Goal: Communication & Community: Answer question/provide support

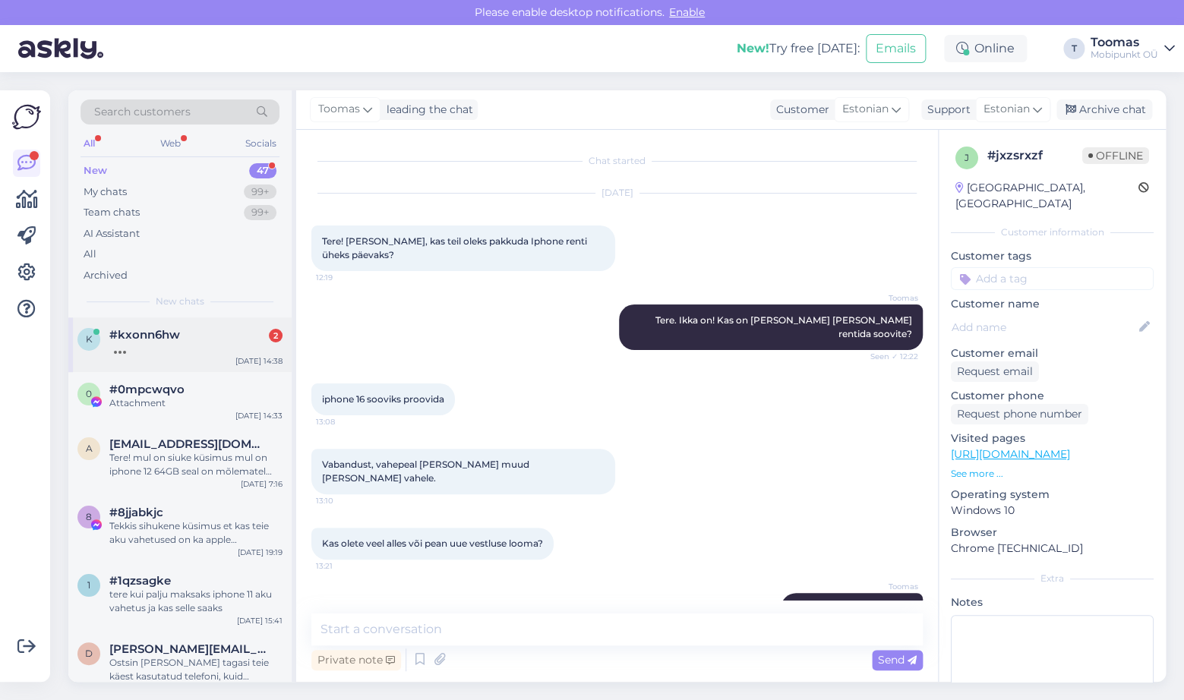
scroll to position [791, 0]
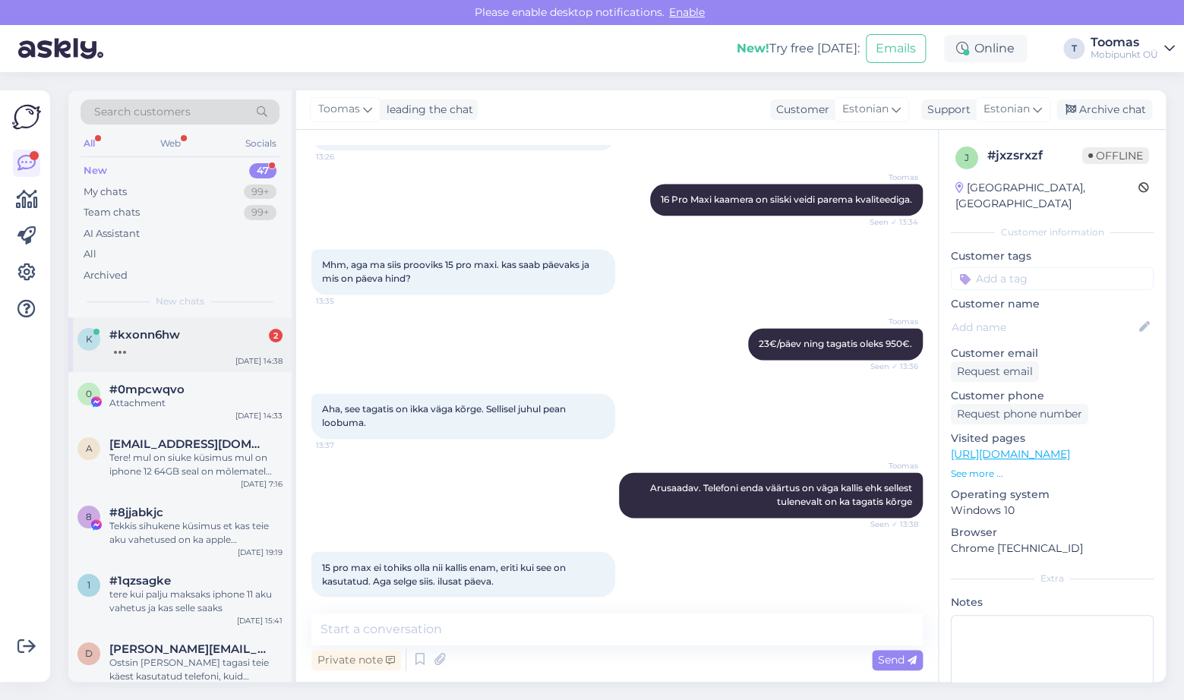
click at [210, 337] on div "#kxonn6hw 2" at bounding box center [195, 335] width 173 height 14
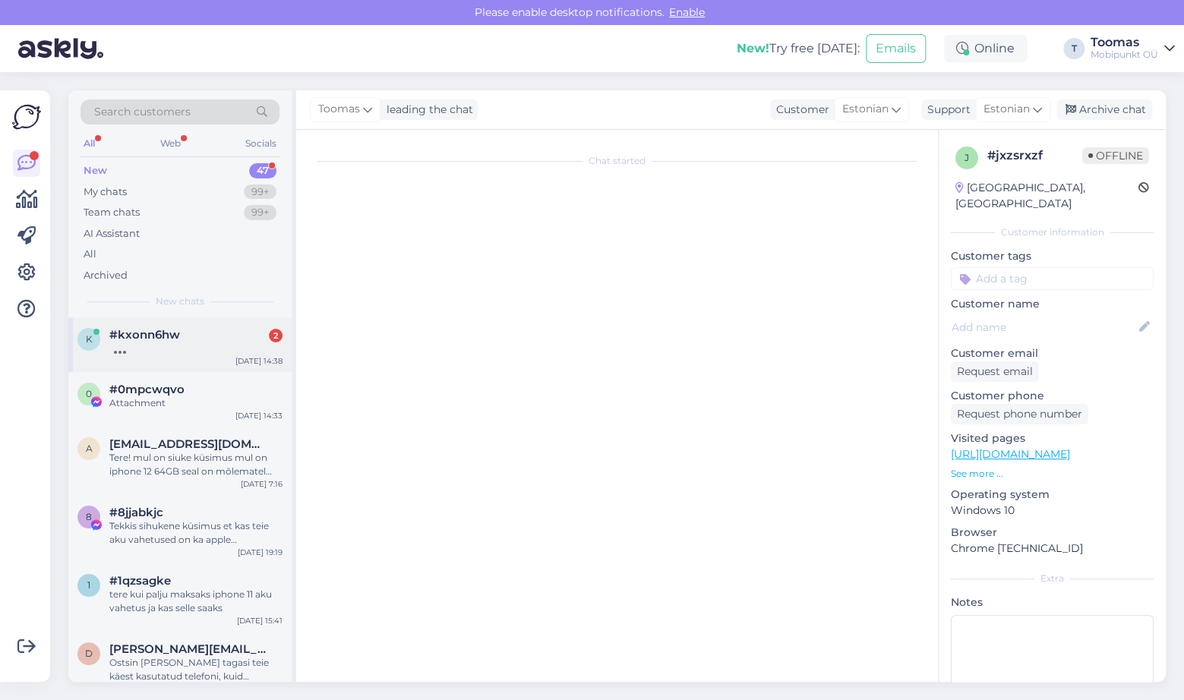
scroll to position [0, 0]
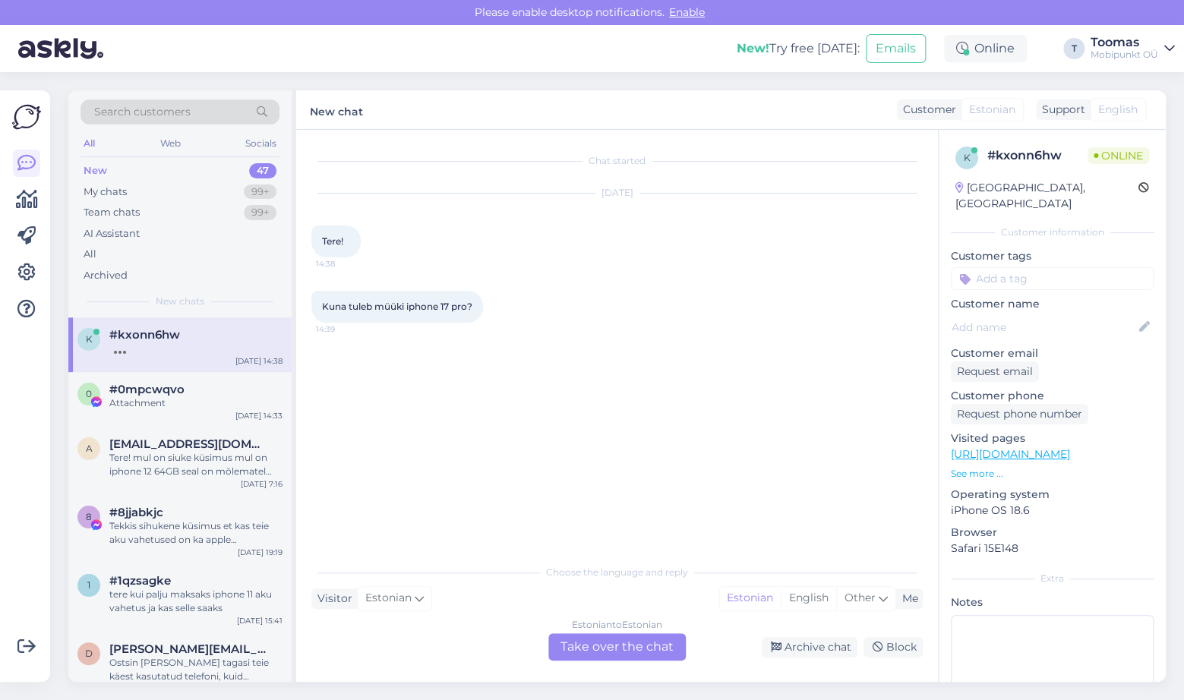
click at [618, 649] on div "Estonian to Estonian Take over the chat" at bounding box center [616, 646] width 137 height 27
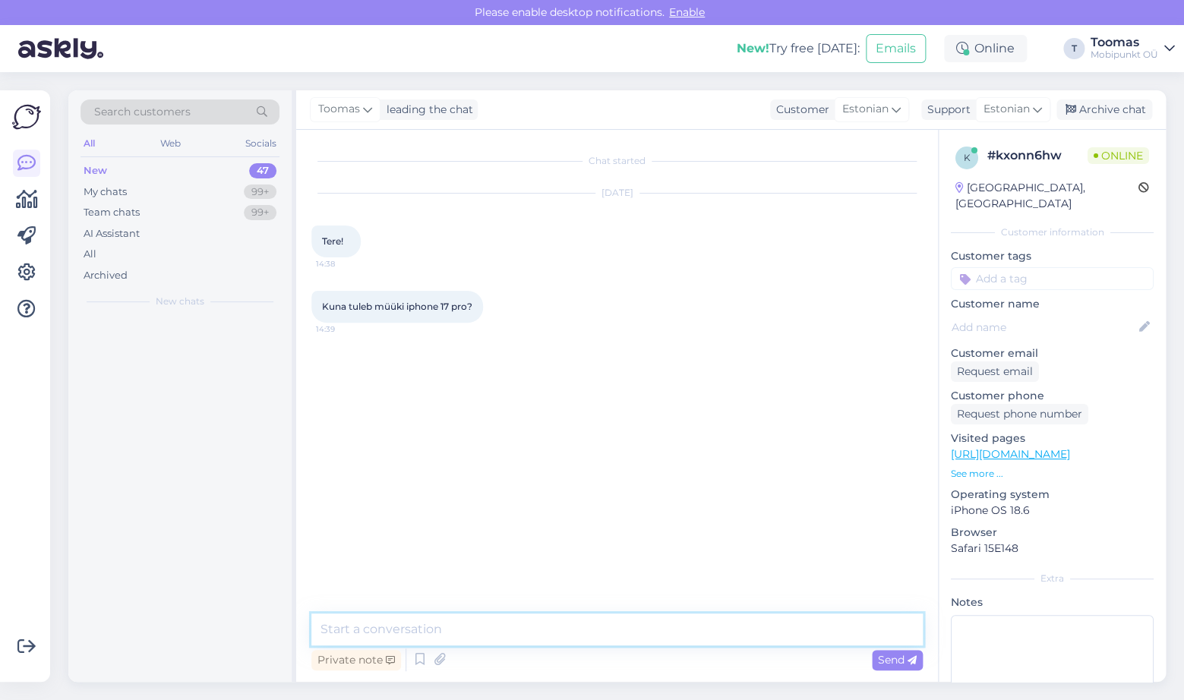
click at [618, 621] on textarea at bounding box center [616, 630] width 611 height 32
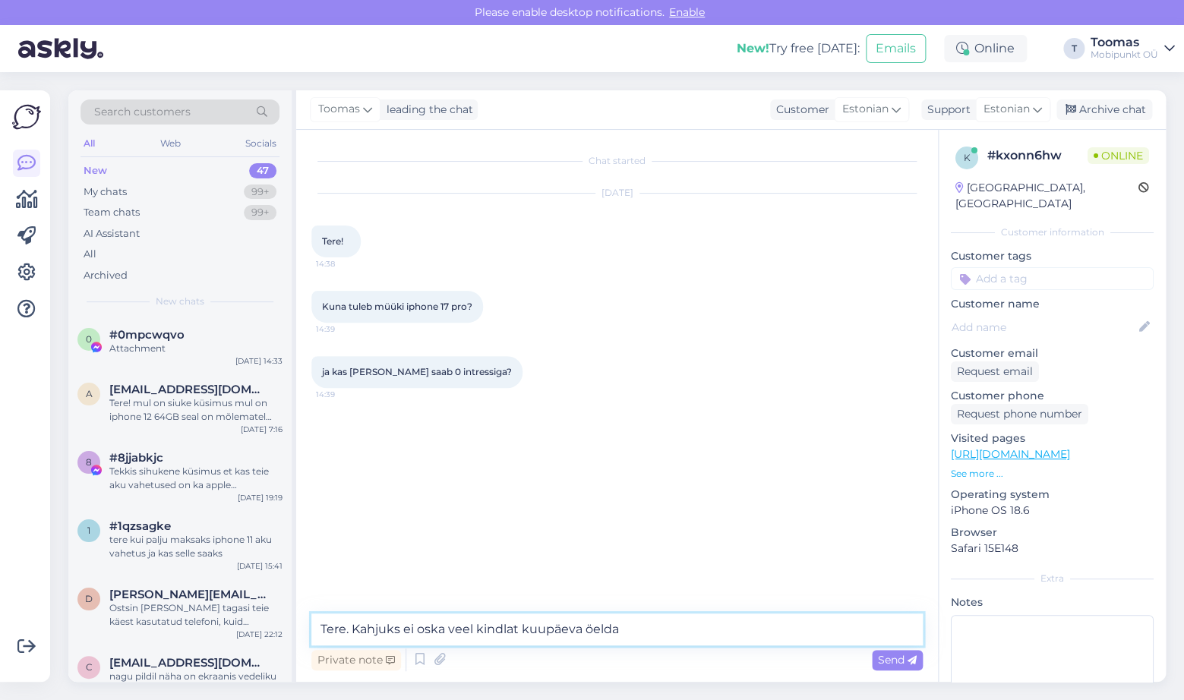
type textarea "Tere. Kahjuks ei oska veel kindlat kuupäeva öelda."
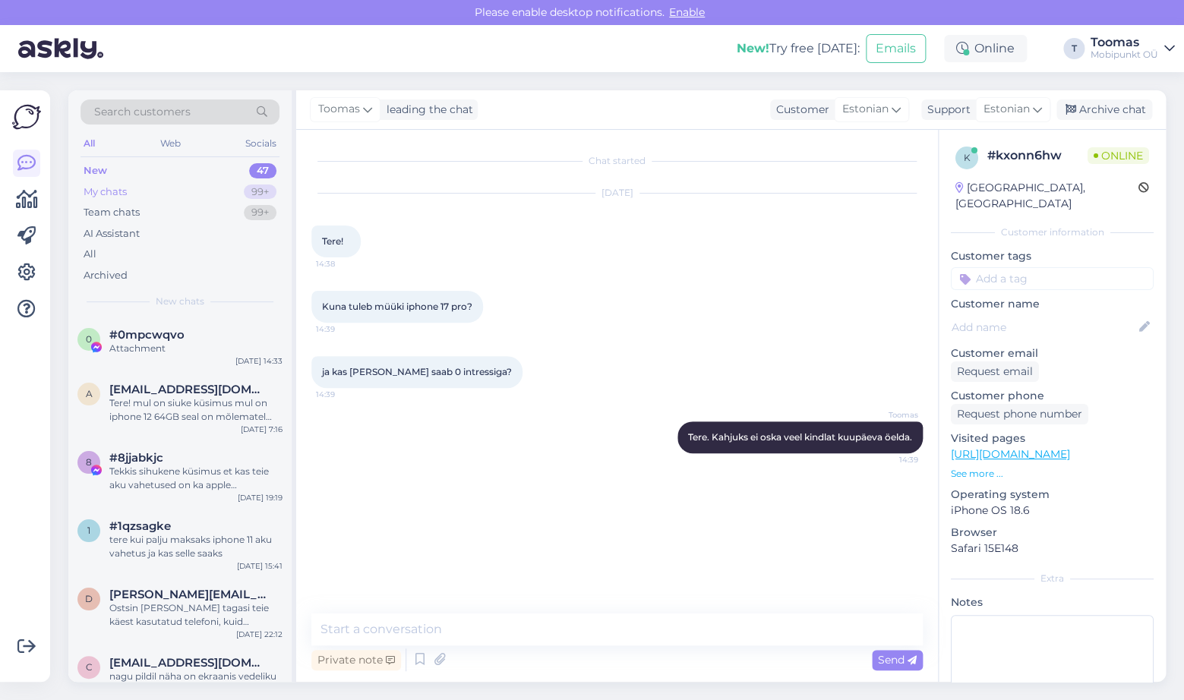
click at [254, 195] on div "99+" at bounding box center [260, 192] width 33 height 15
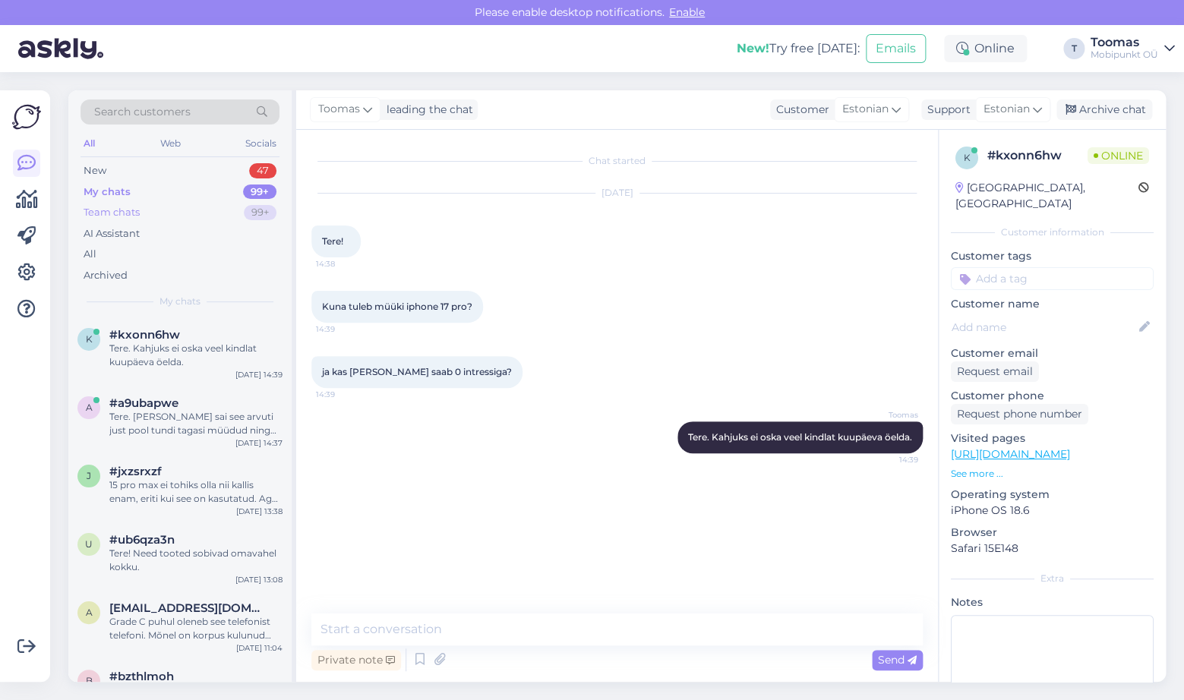
click at [236, 220] on div "Team chats 99+" at bounding box center [180, 212] width 199 height 21
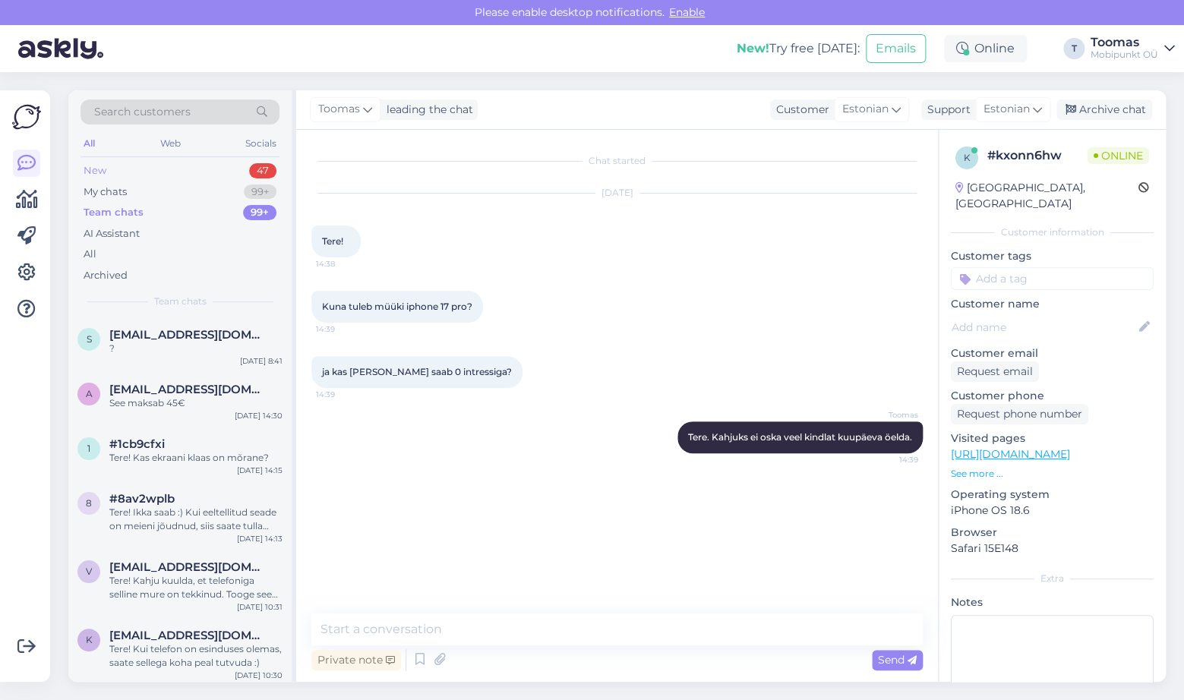
click at [123, 169] on div "New 47" at bounding box center [180, 170] width 199 height 21
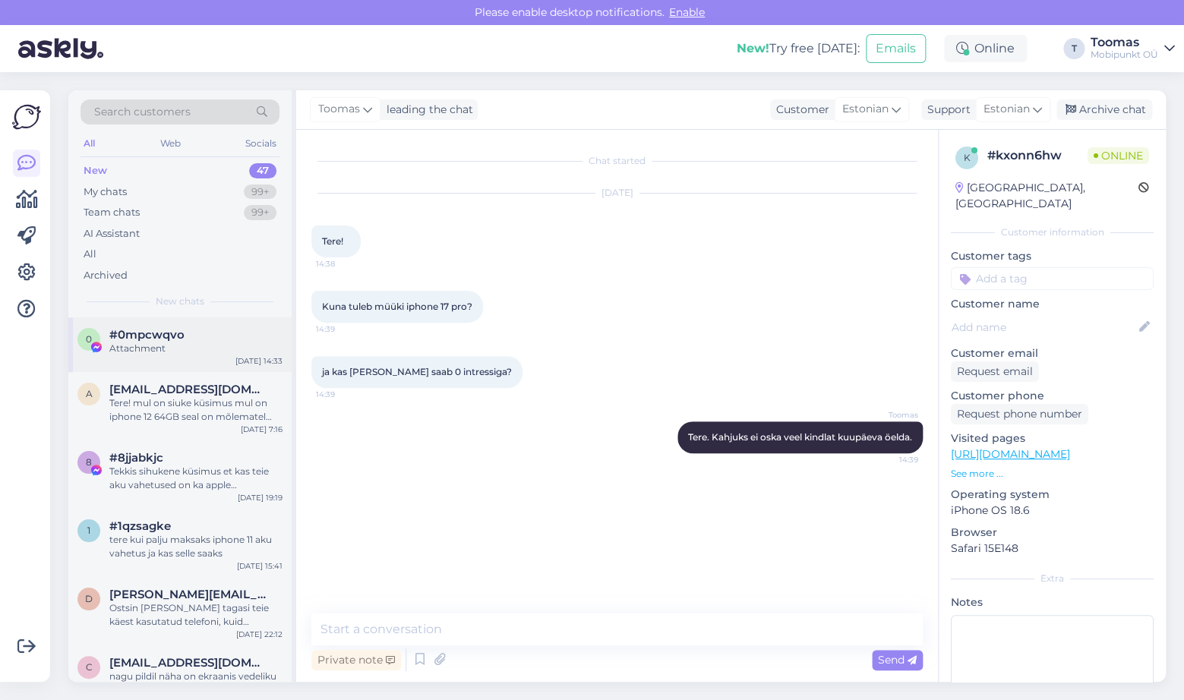
click at [201, 345] on div "Attachment" at bounding box center [195, 349] width 173 height 14
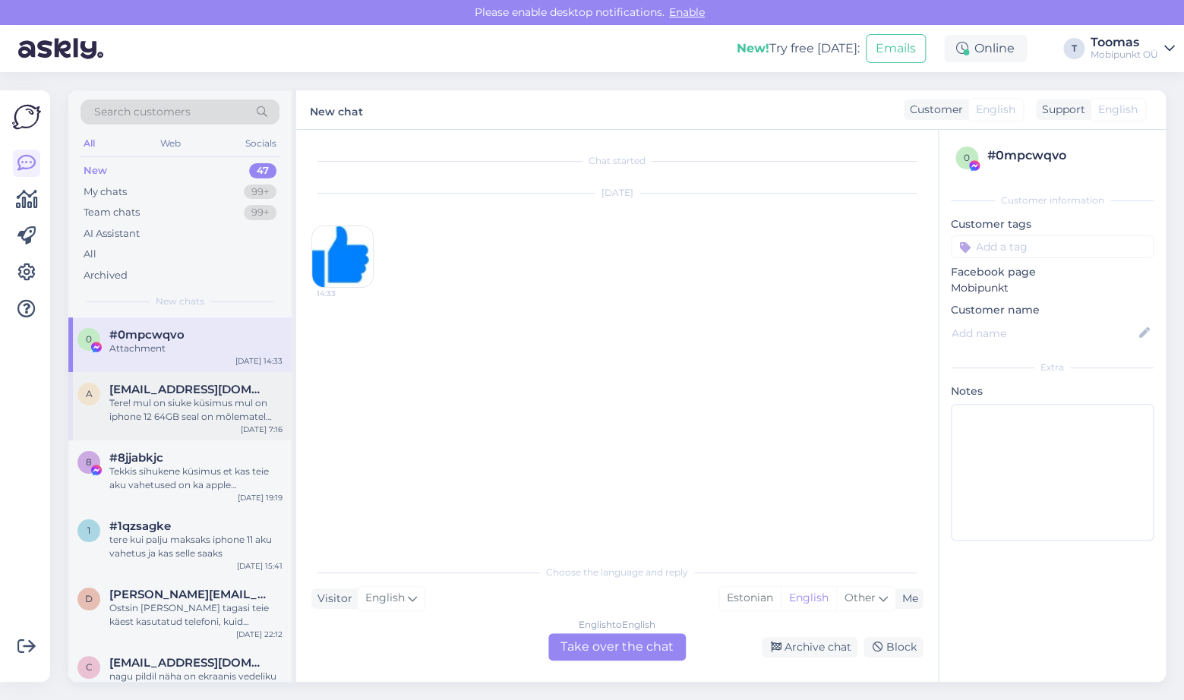
click at [204, 397] on div "Tere! mul on siuke küsimus mul on iphone 12 64GB seal on mõlematel pooltel katk…" at bounding box center [195, 409] width 173 height 27
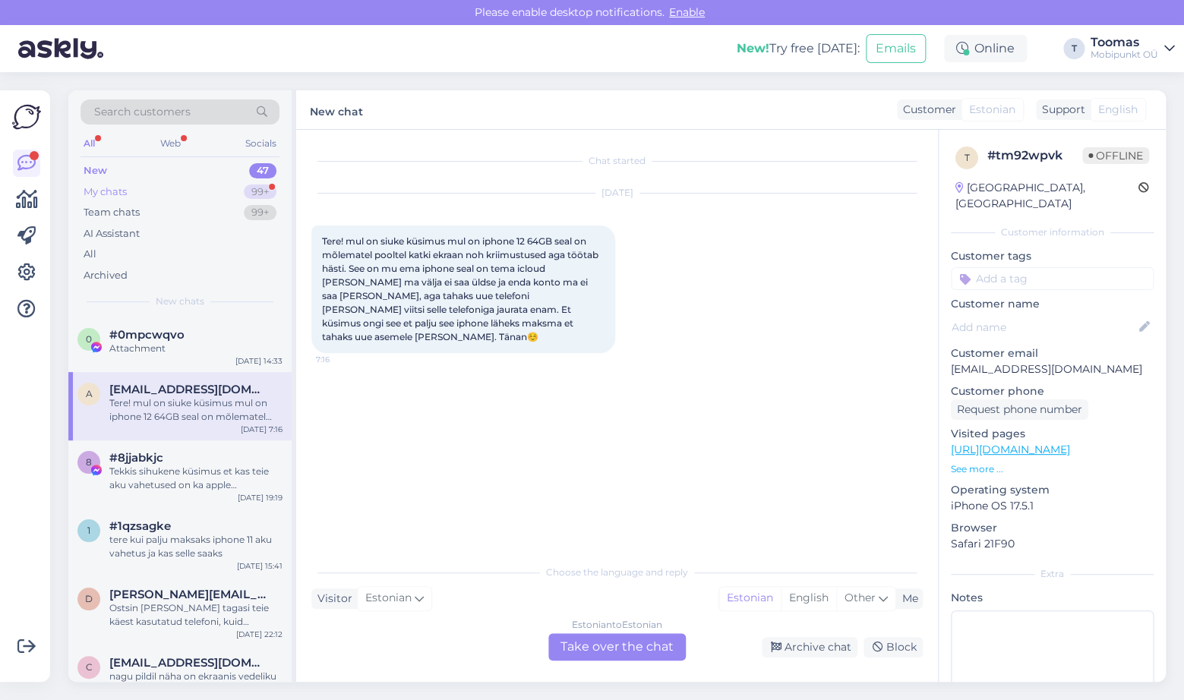
click at [268, 195] on div "99+" at bounding box center [260, 192] width 33 height 15
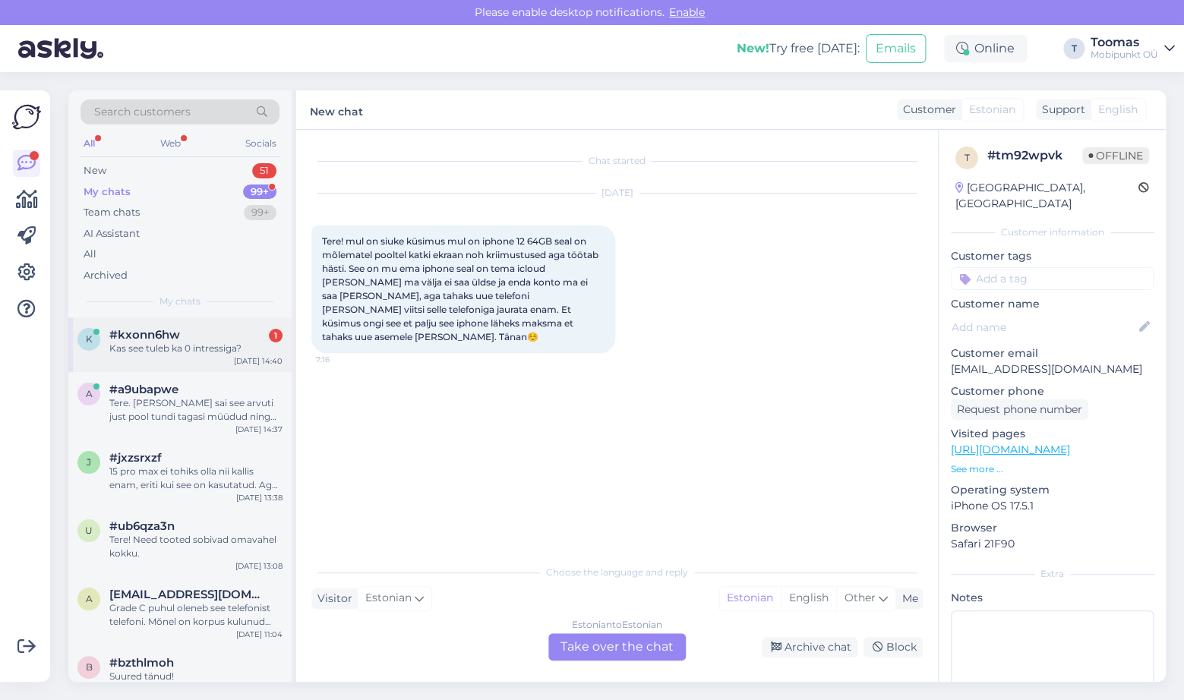
drag, startPoint x: 235, startPoint y: 310, endPoint x: 215, endPoint y: 358, distance: 51.8
click at [215, 358] on div "k #kxonn6hw 1 Kas see tuleb ka 0 intressiga? [DATE] 14:40" at bounding box center [179, 345] width 223 height 55
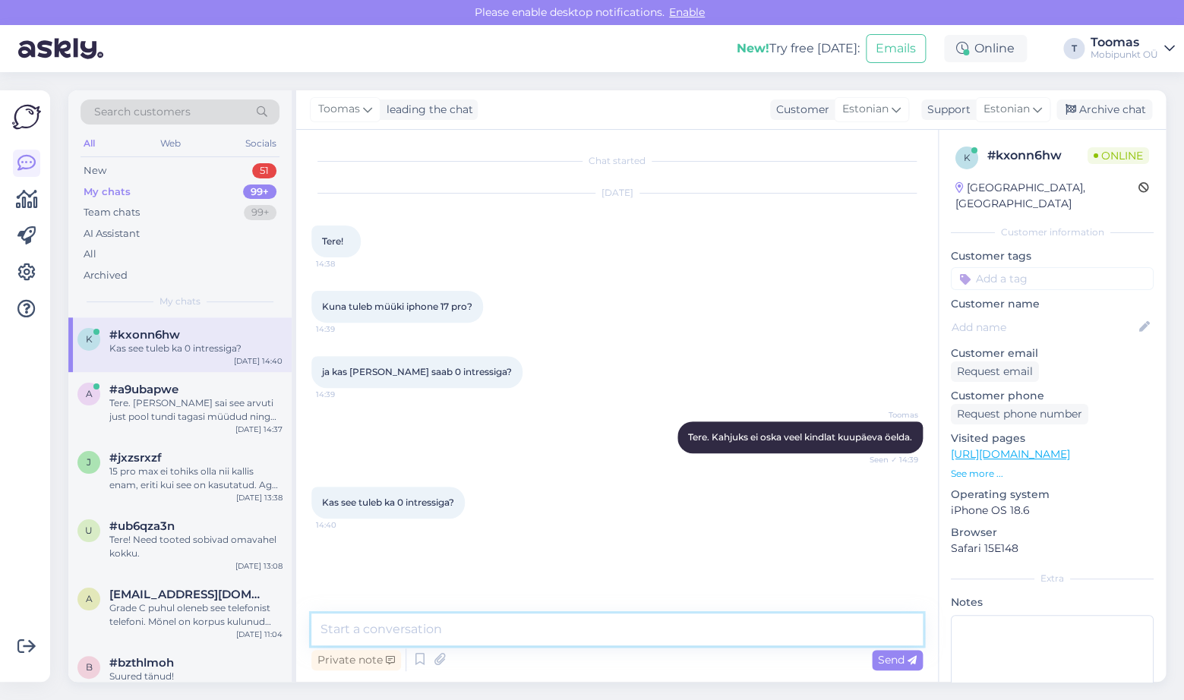
click at [504, 627] on textarea at bounding box center [616, 630] width 611 height 32
type textarea "Tõenäoliselt saab seda jõulude aeg 0% intressiga osta."
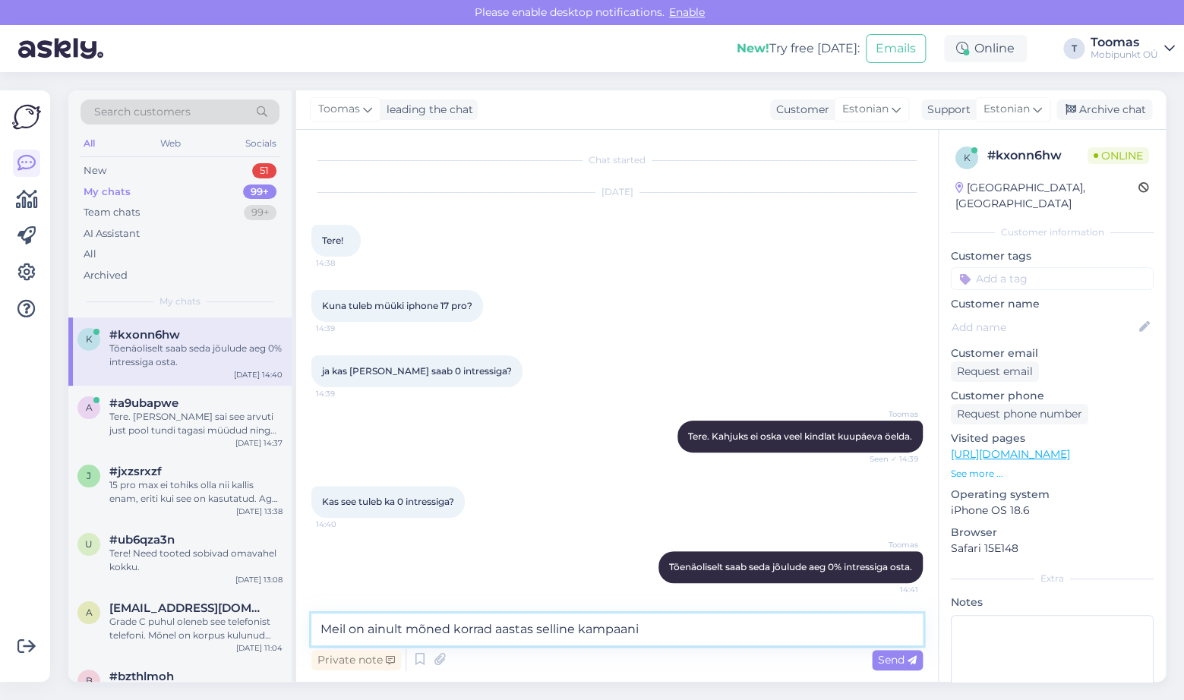
type textarea "Meil on ainult mõned korrad aastas selline kampaania"
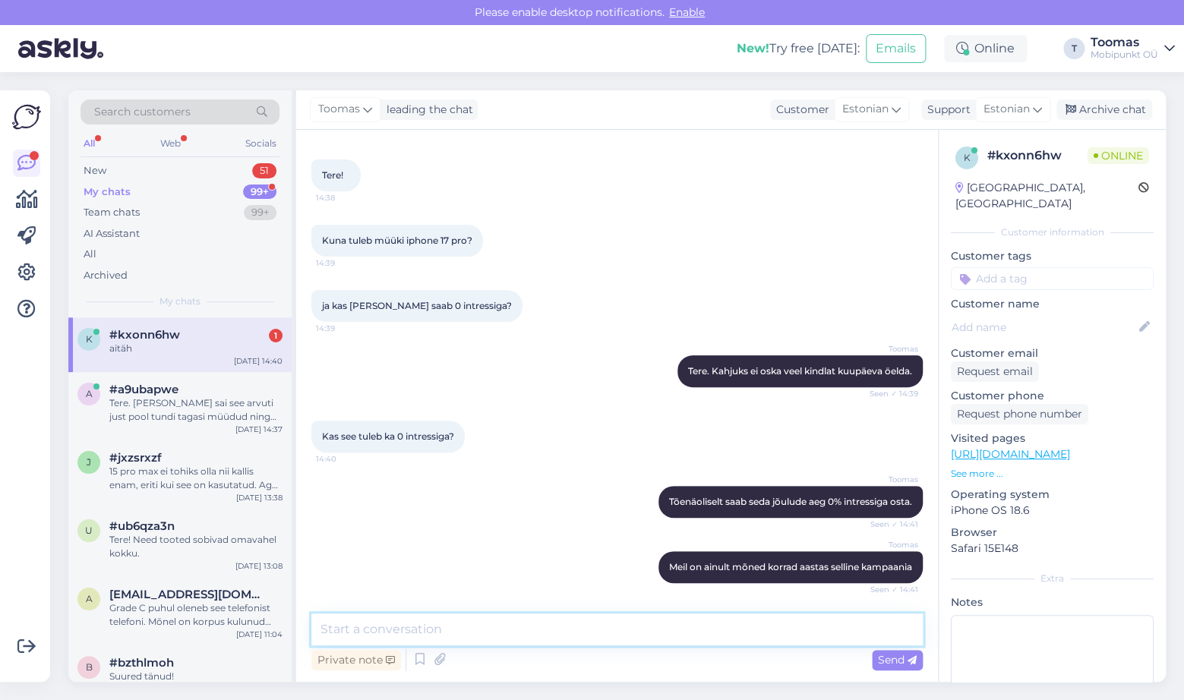
scroll to position [131, 0]
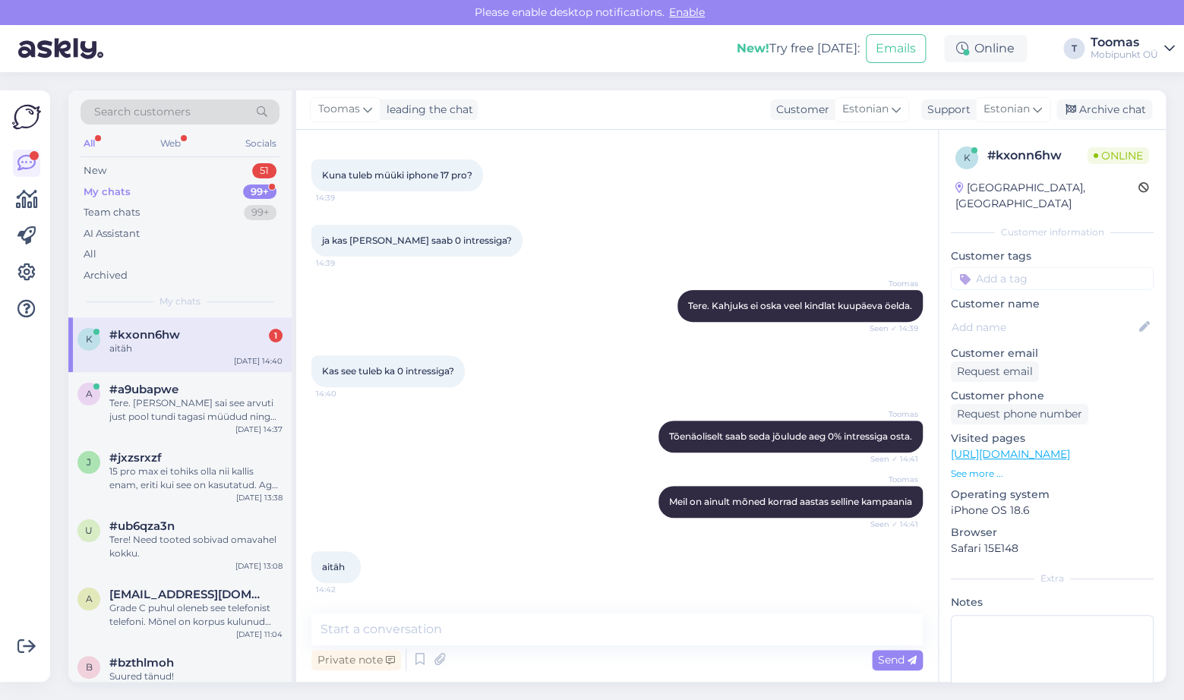
drag, startPoint x: 134, startPoint y: 386, endPoint x: 134, endPoint y: 371, distance: 15.2
click at [134, 387] on span "#a9ubapwe" at bounding box center [143, 390] width 69 height 14
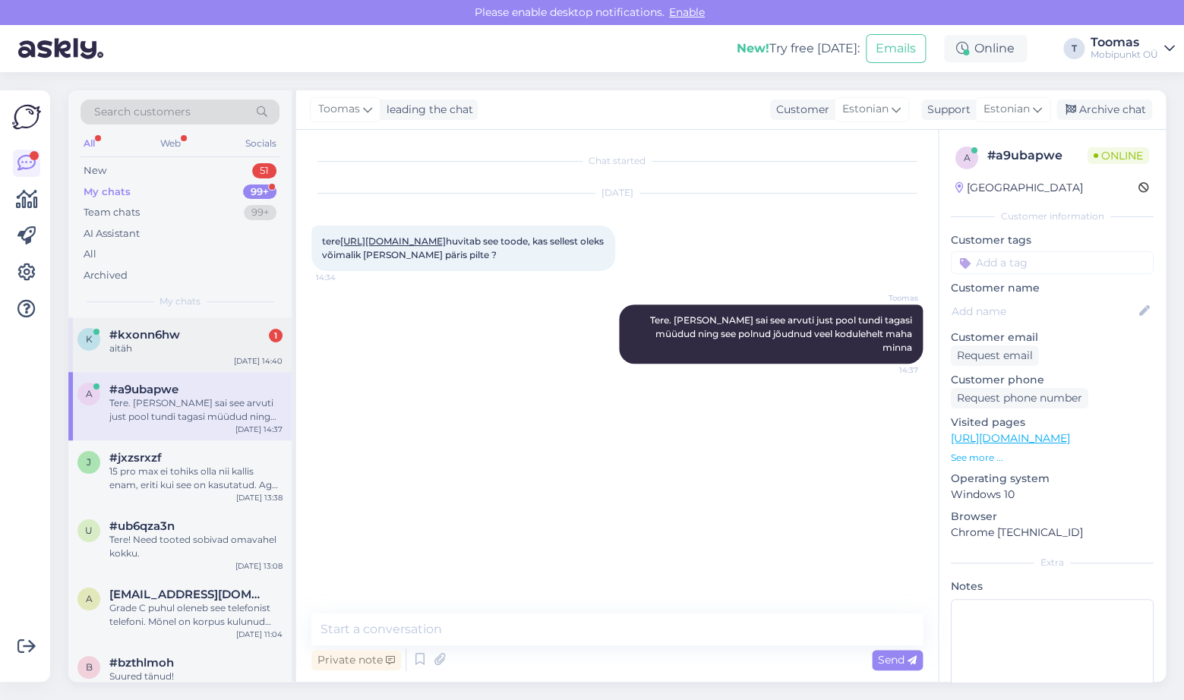
click at [134, 360] on div "k #kxonn6hw 1 aitäh [DATE] 14:40" at bounding box center [179, 345] width 223 height 55
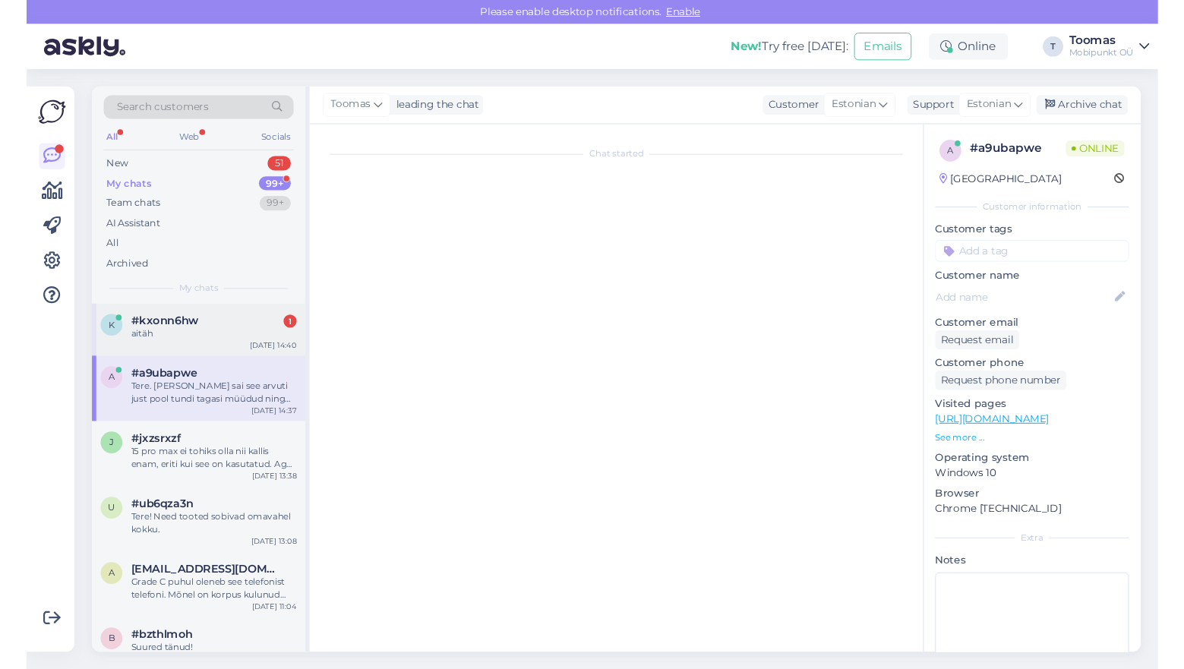
scroll to position [131, 0]
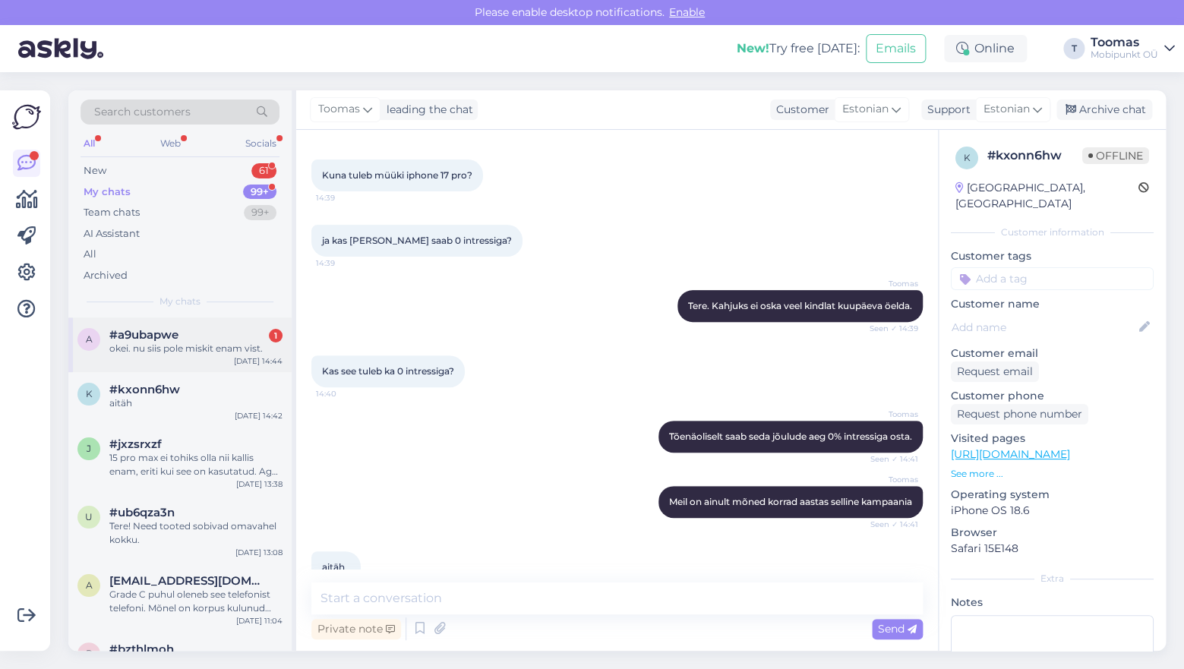
click at [178, 341] on span "#a9ubapwe" at bounding box center [143, 335] width 69 height 14
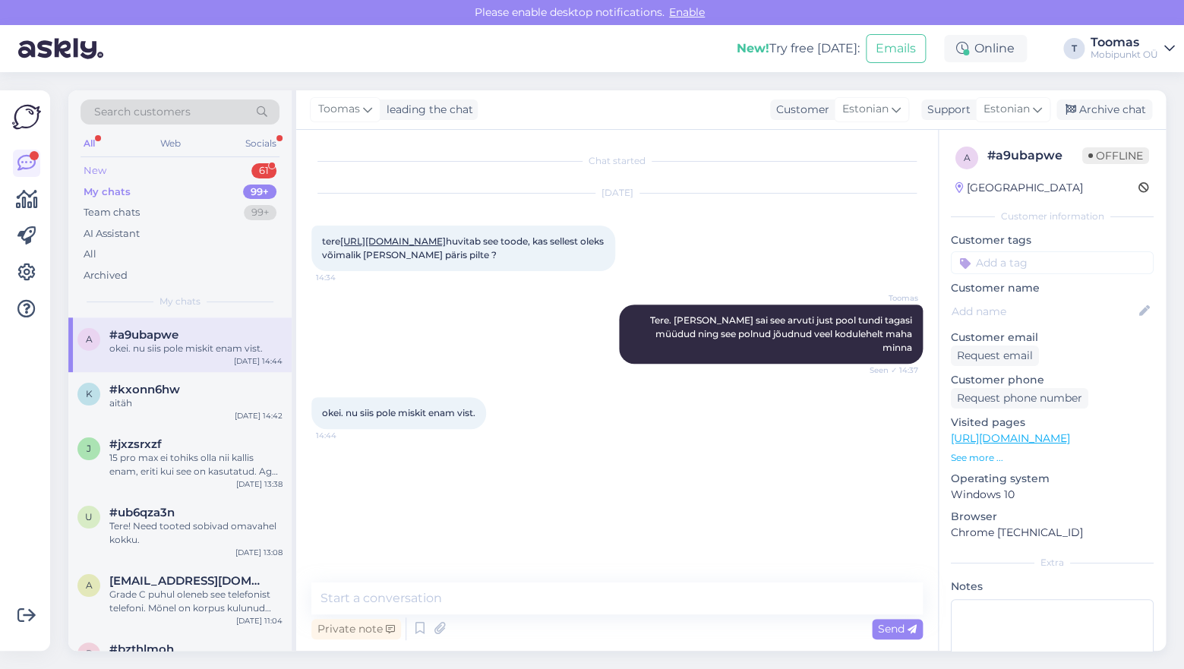
click at [266, 172] on div "61" at bounding box center [263, 170] width 25 height 15
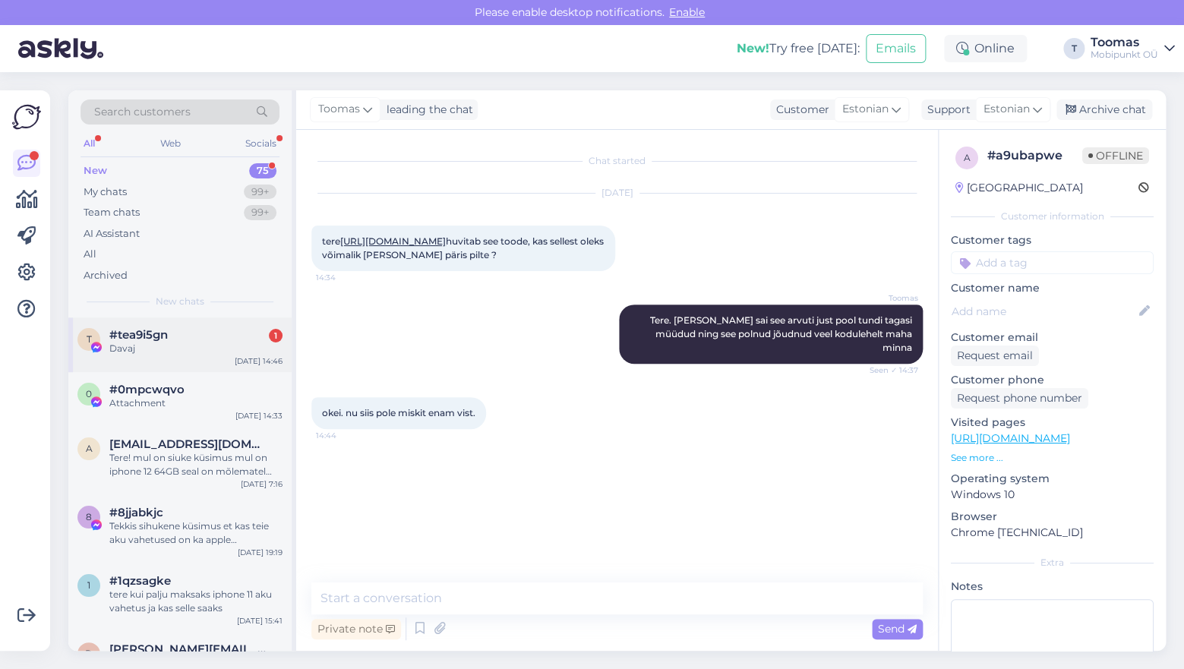
click at [191, 336] on div "#tea9i5gn 1" at bounding box center [195, 335] width 173 height 14
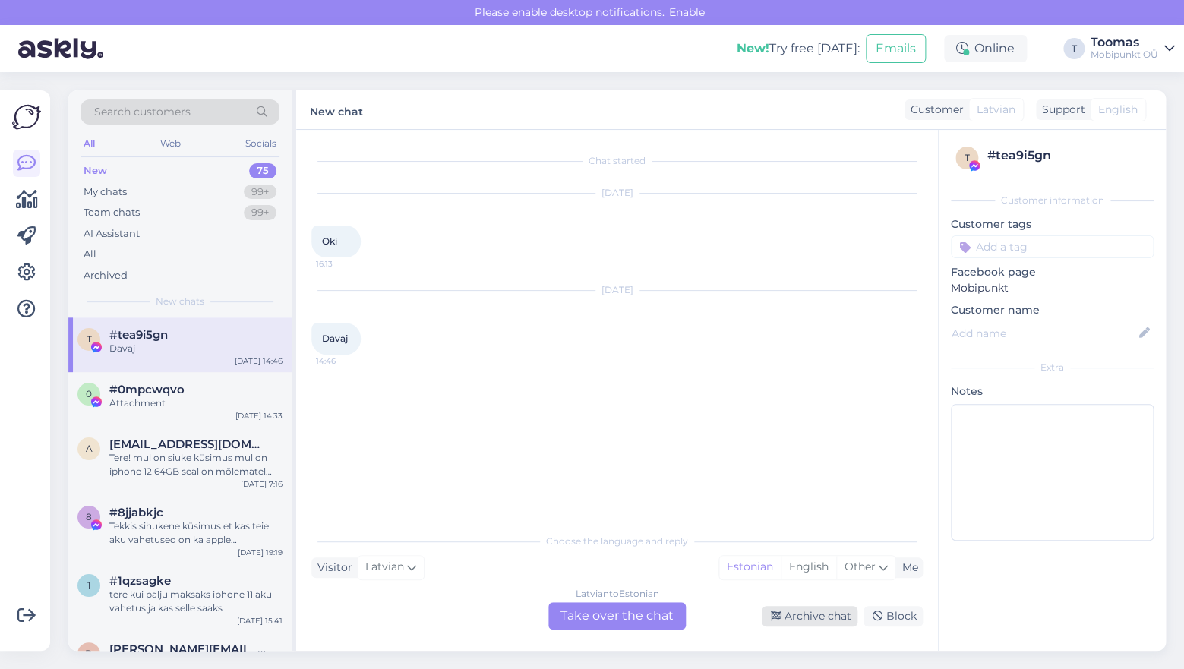
click at [795, 621] on div "Archive chat" at bounding box center [810, 616] width 96 height 21
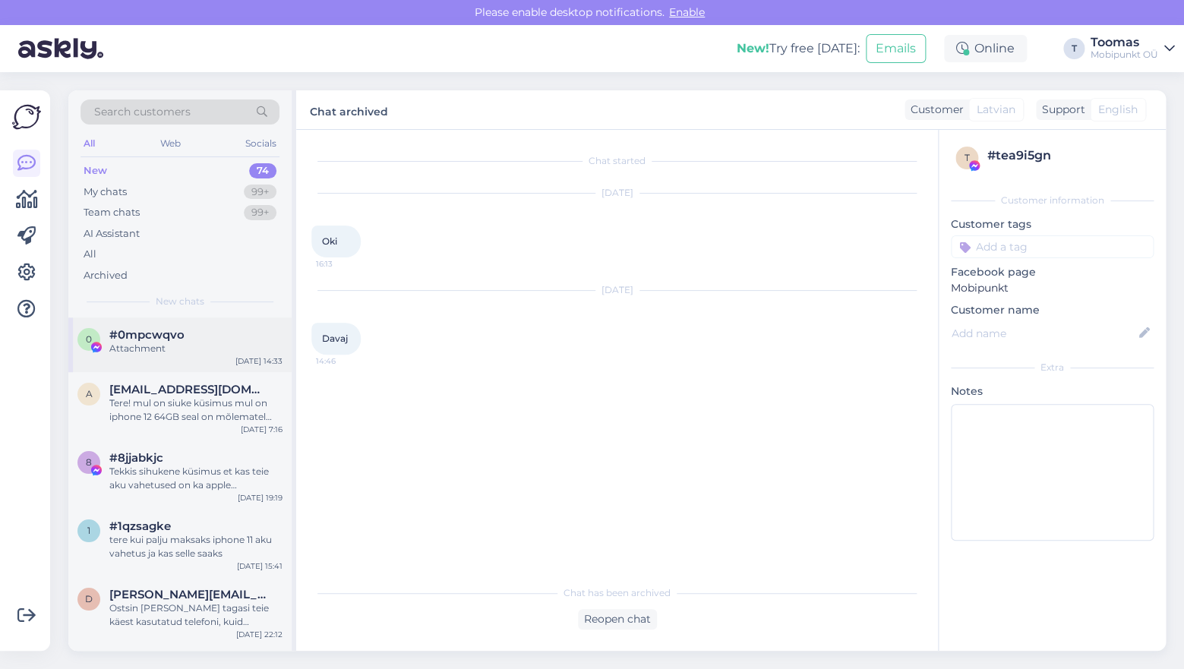
click at [265, 358] on div "[DATE] 14:33" at bounding box center [258, 360] width 47 height 11
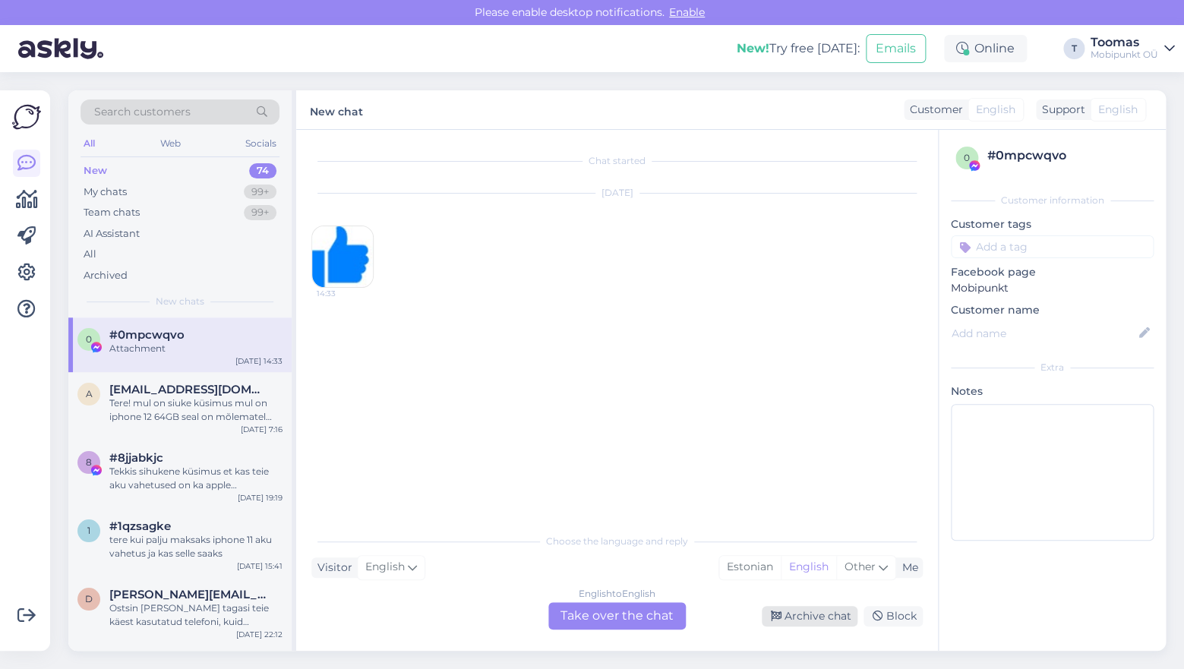
click at [786, 615] on div "Archive chat" at bounding box center [810, 616] width 96 height 21
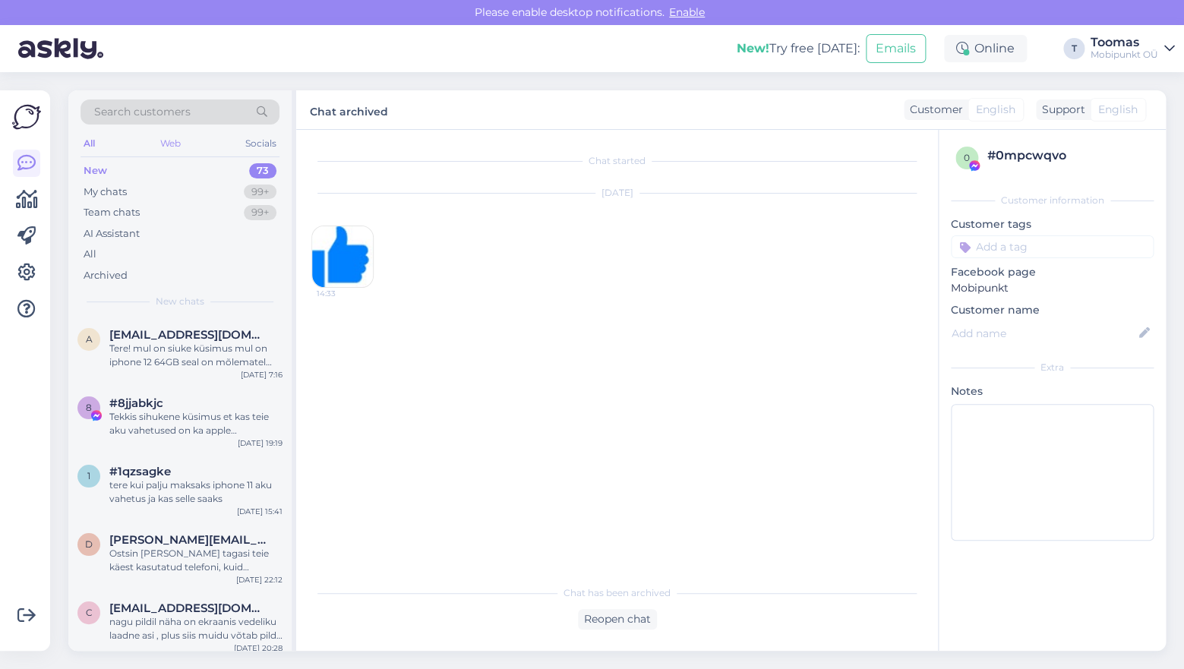
click at [164, 145] on div "Web" at bounding box center [170, 144] width 27 height 20
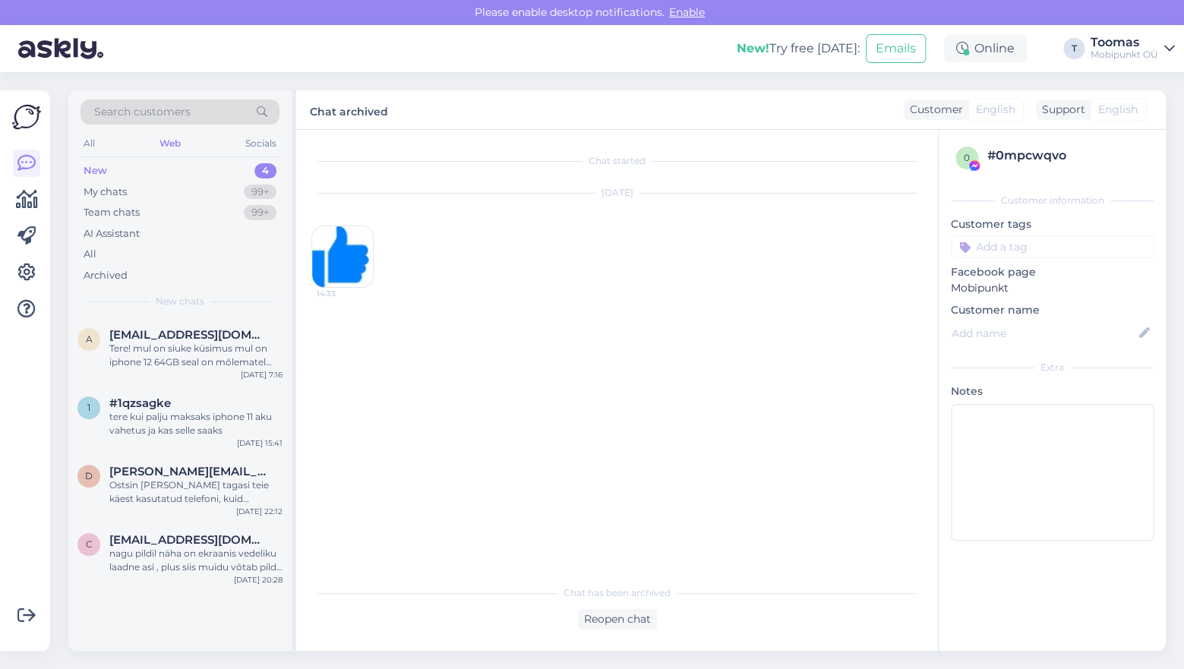
click at [181, 312] on div "Search customers All Web Socials New 4 My chats 99+ Team chats 99+ AI Assistant…" at bounding box center [179, 203] width 223 height 227
click at [188, 545] on span "[EMAIL_ADDRESS][DOMAIN_NAME]" at bounding box center [188, 540] width 158 height 14
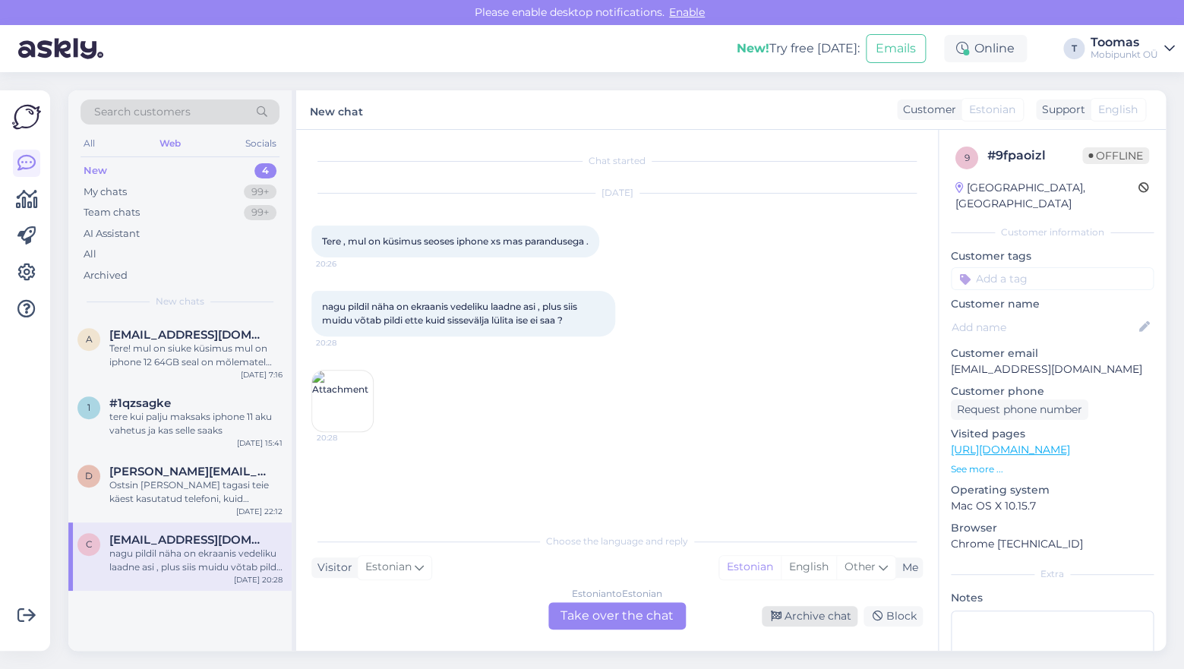
click at [839, 624] on div "Archive chat" at bounding box center [810, 616] width 96 height 21
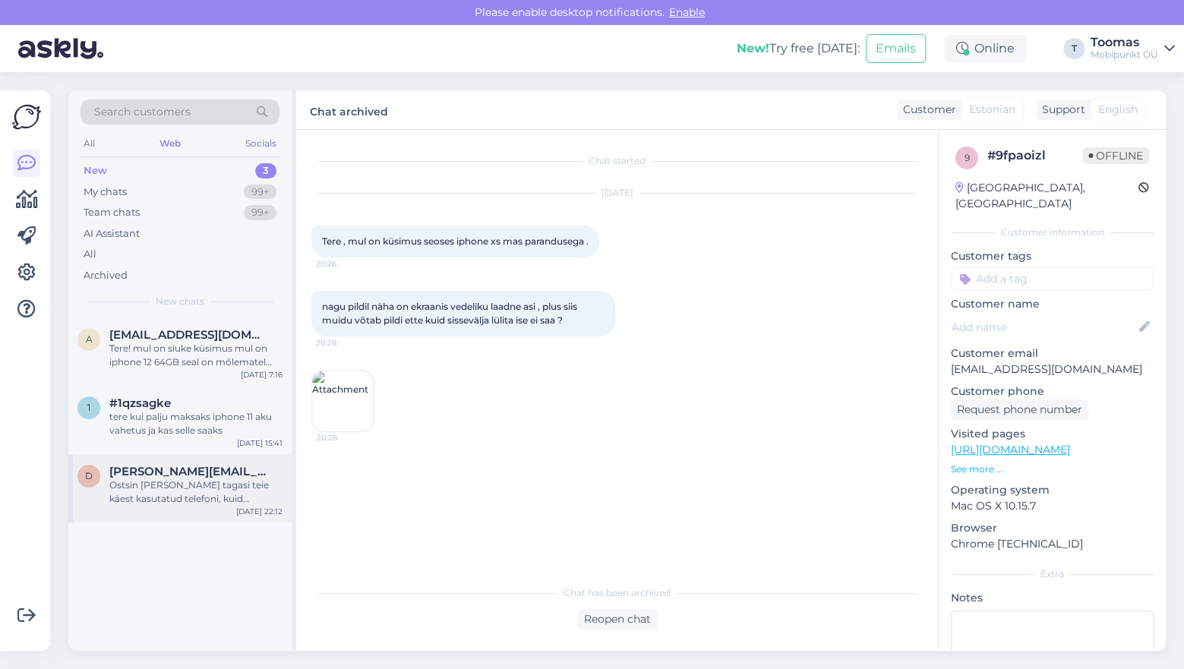
click at [166, 511] on div "d [PERSON_NAME][EMAIL_ADDRESS][DOMAIN_NAME] Ostsin [PERSON_NAME] tagasi teie kä…" at bounding box center [179, 488] width 223 height 68
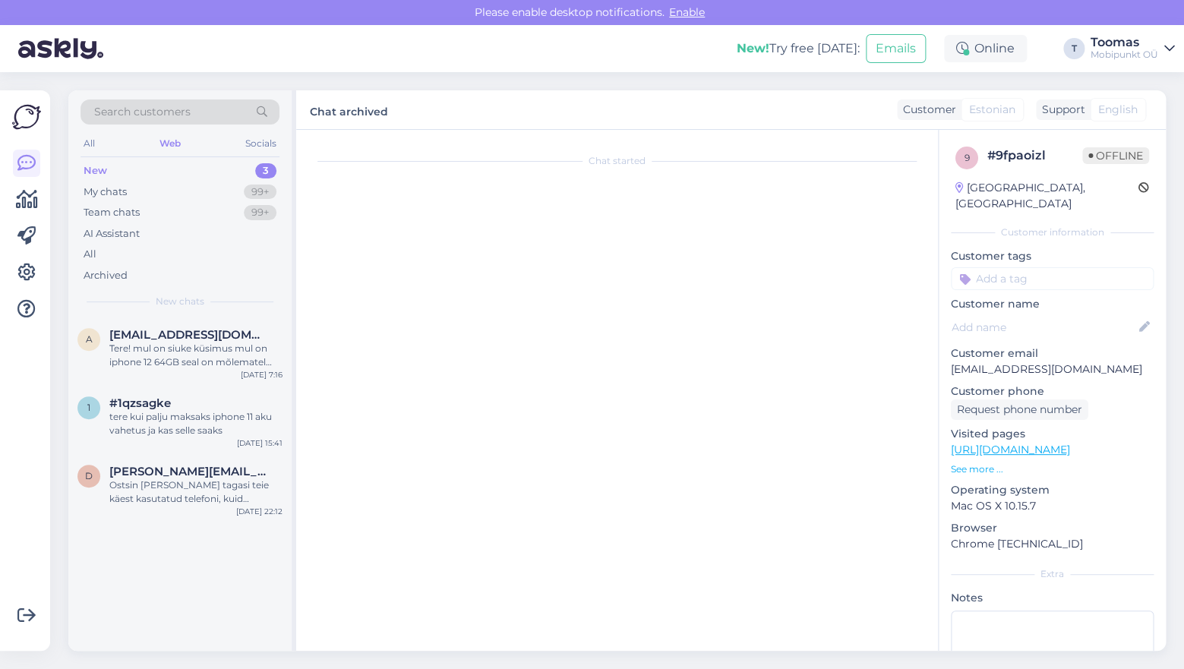
scroll to position [19, 0]
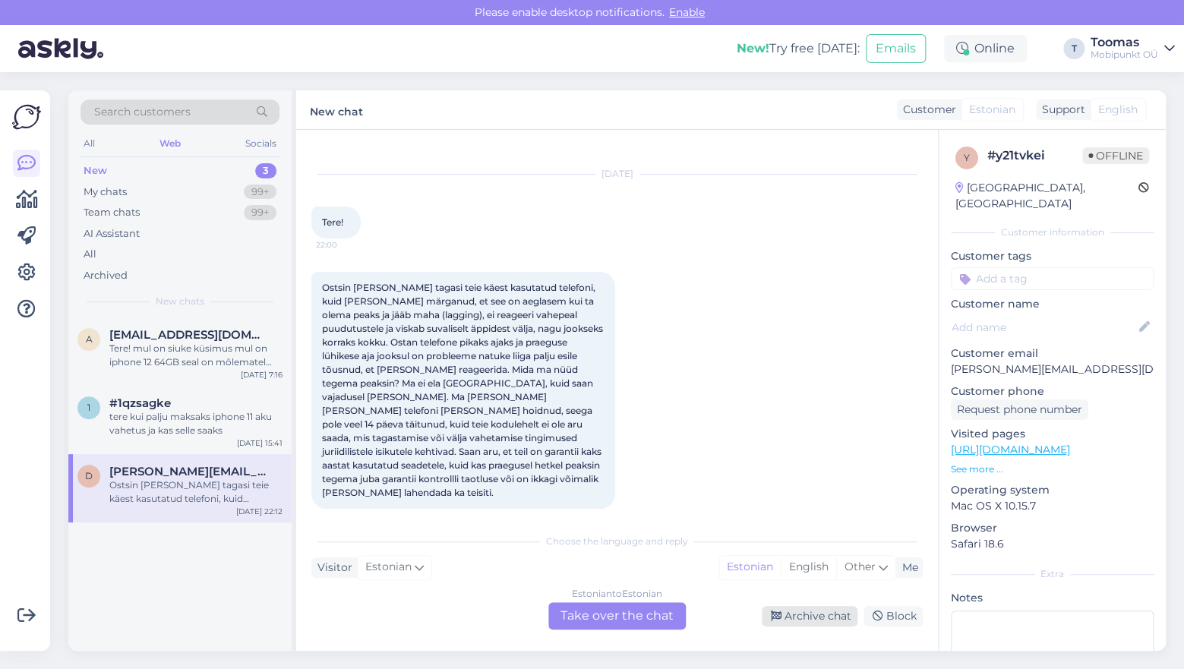
click at [819, 611] on div "Archive chat" at bounding box center [810, 616] width 96 height 21
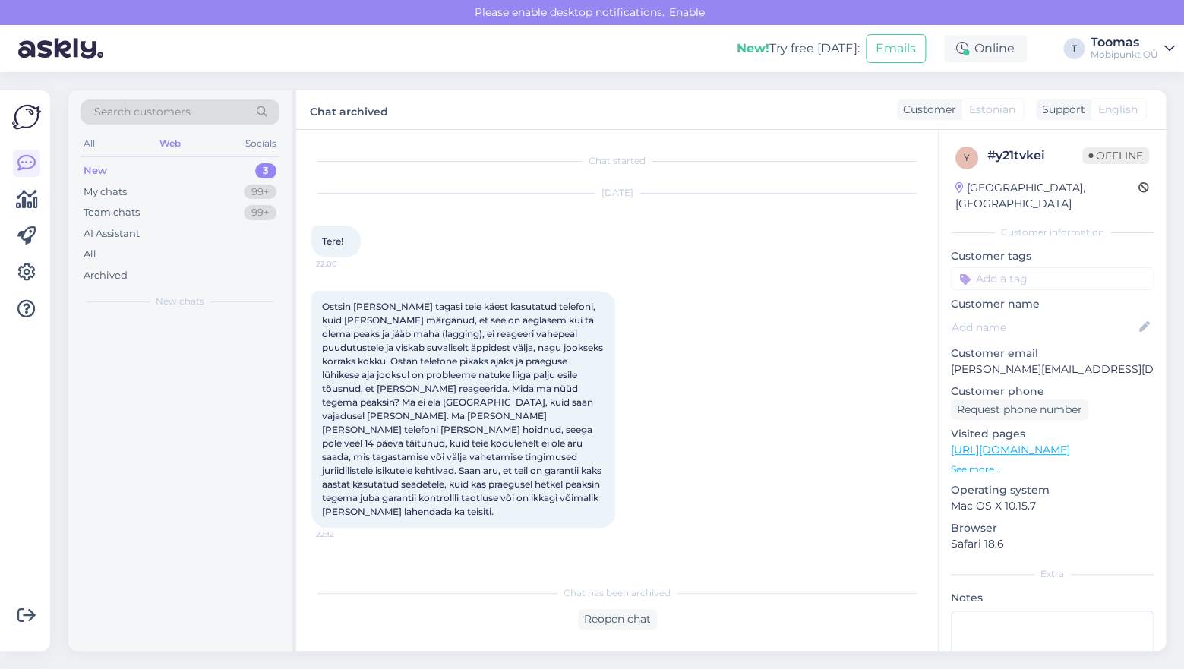
scroll to position [0, 0]
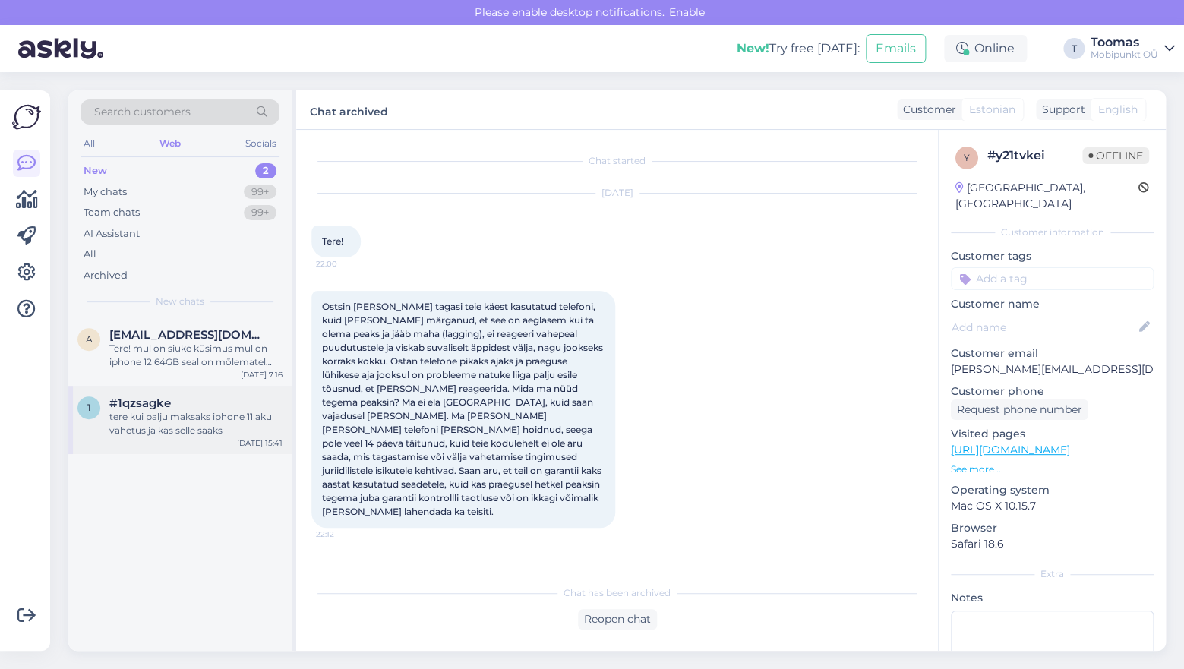
click at [216, 428] on div "tere kui palju maksaks iphone 11 aku vahetus ja kas selle saaks" at bounding box center [195, 423] width 173 height 27
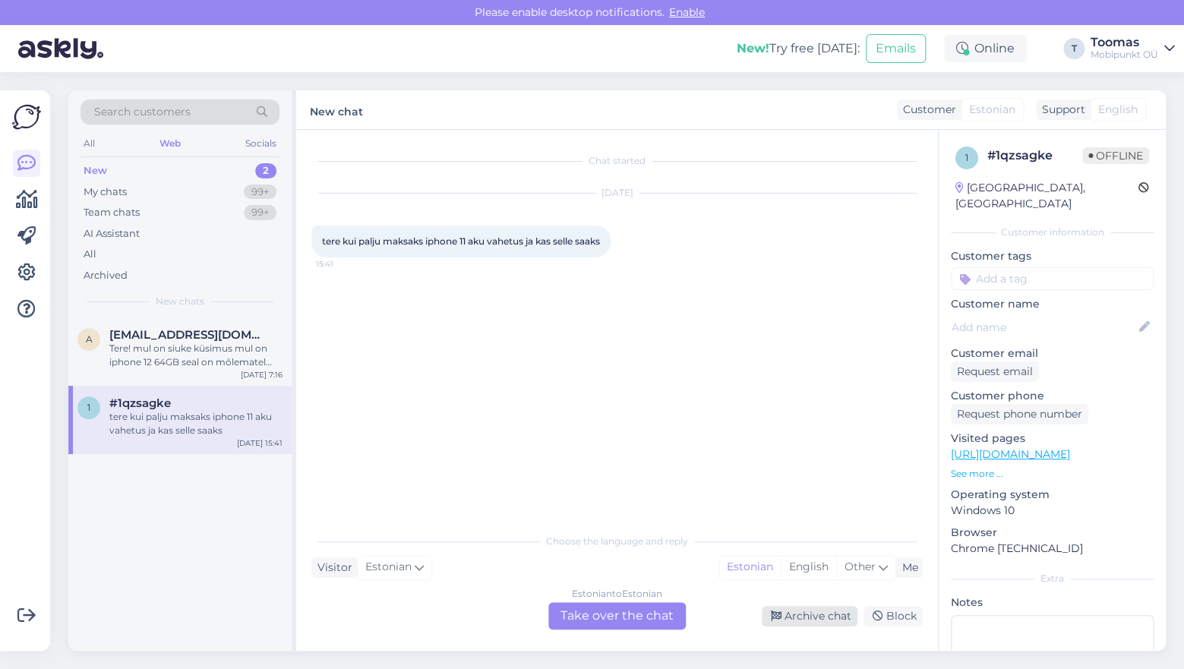
drag, startPoint x: 808, startPoint y: 613, endPoint x: 799, endPoint y: 613, distance: 9.1
click at [808, 613] on div "Archive chat" at bounding box center [810, 616] width 96 height 21
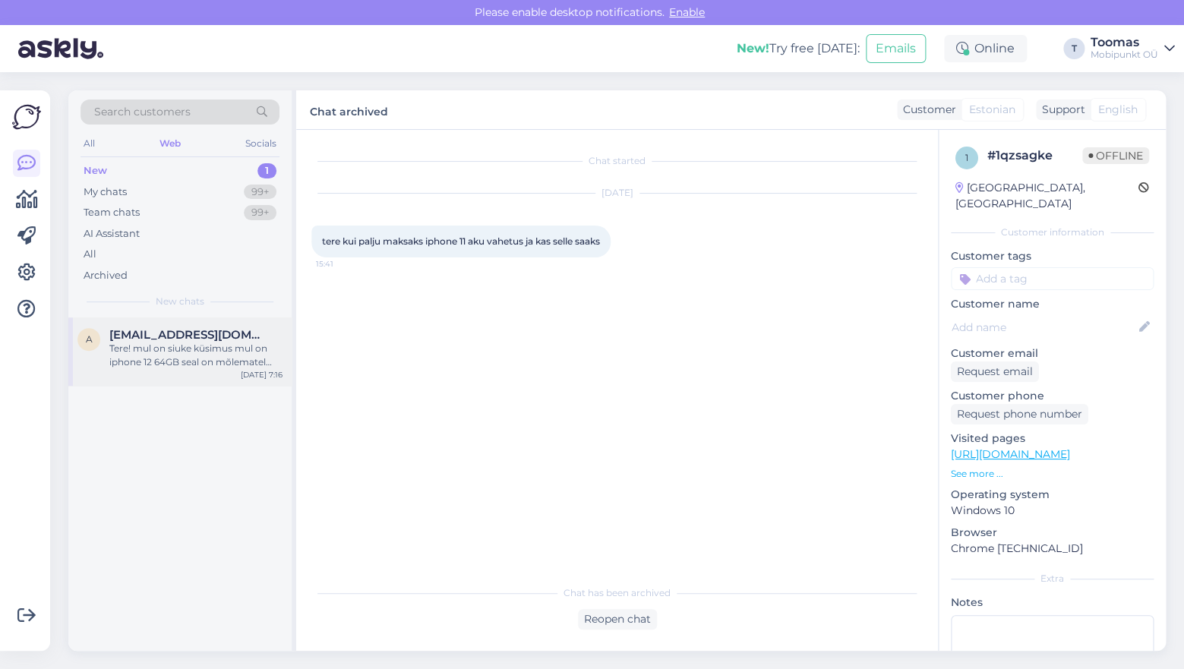
click at [204, 362] on div "Tere! mul on siuke küsimus mul on iphone 12 64GB seal on mõlematel pooltel katk…" at bounding box center [195, 355] width 173 height 27
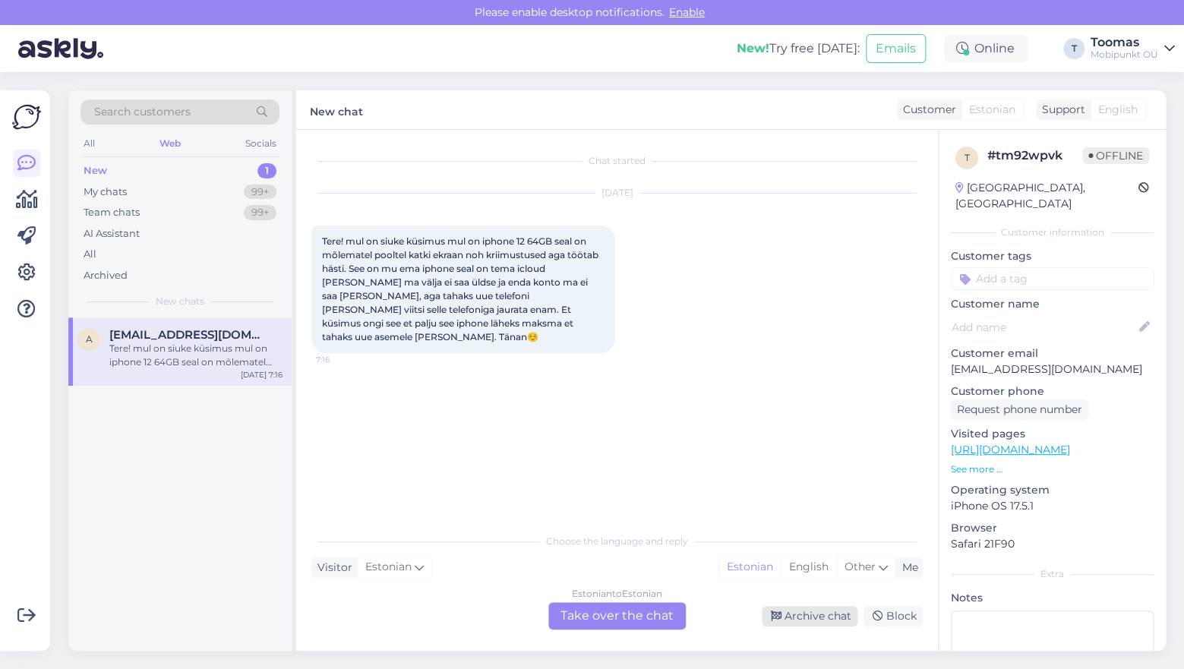
click at [803, 618] on div "Archive chat" at bounding box center [810, 616] width 96 height 21
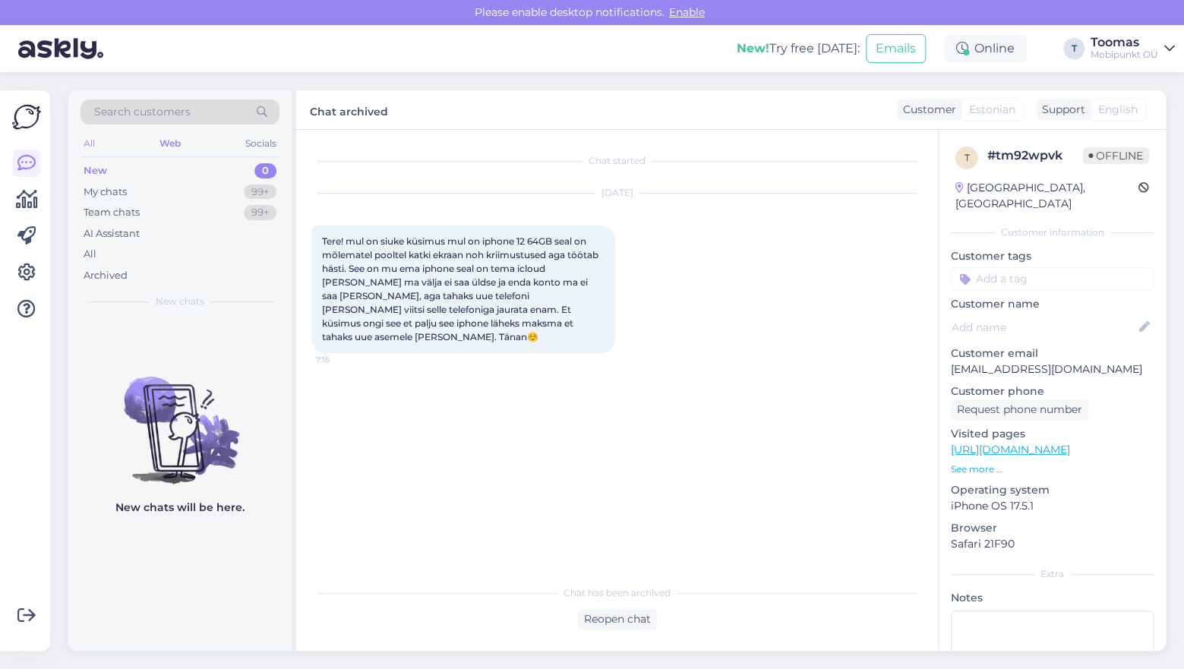
click at [92, 150] on div "All" at bounding box center [89, 144] width 17 height 20
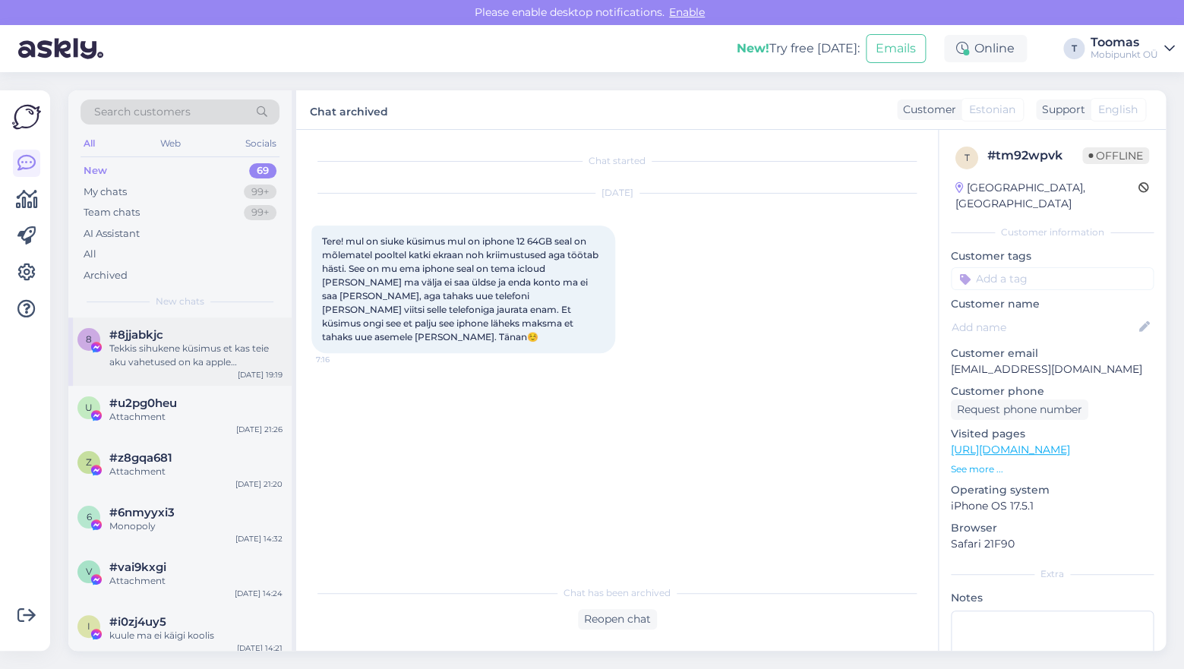
click at [220, 351] on div "Tekkis sihukene küsimus et kas teie aku vahetused on ka apple tahvelarvutitele …" at bounding box center [195, 355] width 173 height 27
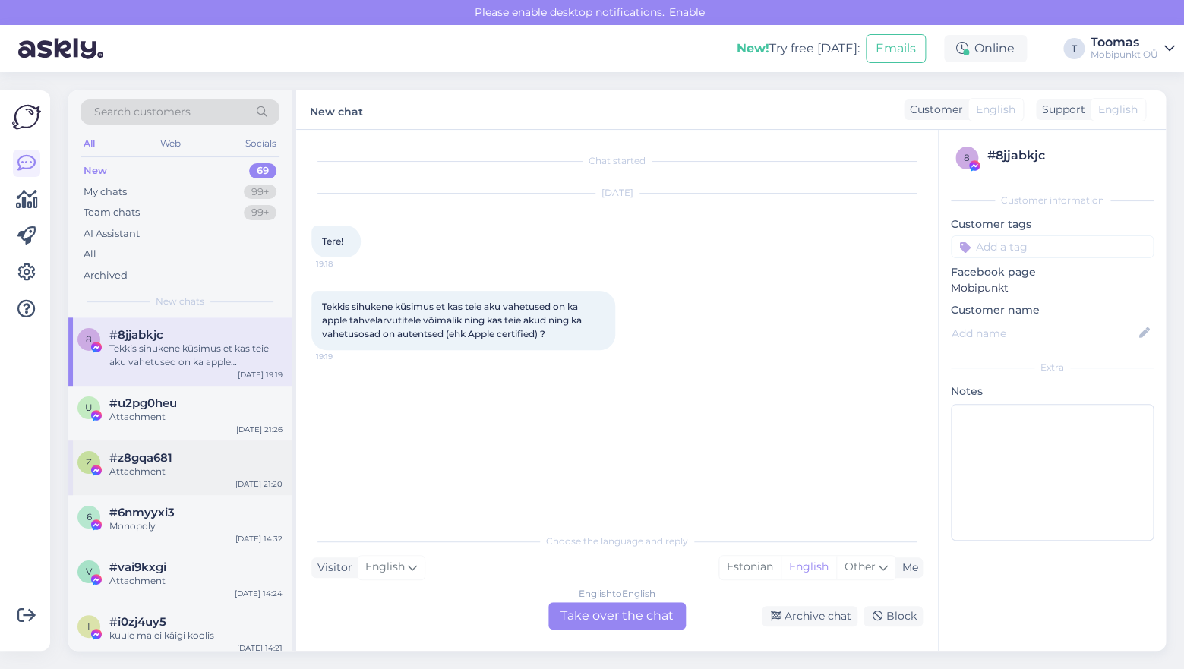
click at [188, 463] on div "#z8gqa681" at bounding box center [195, 458] width 173 height 14
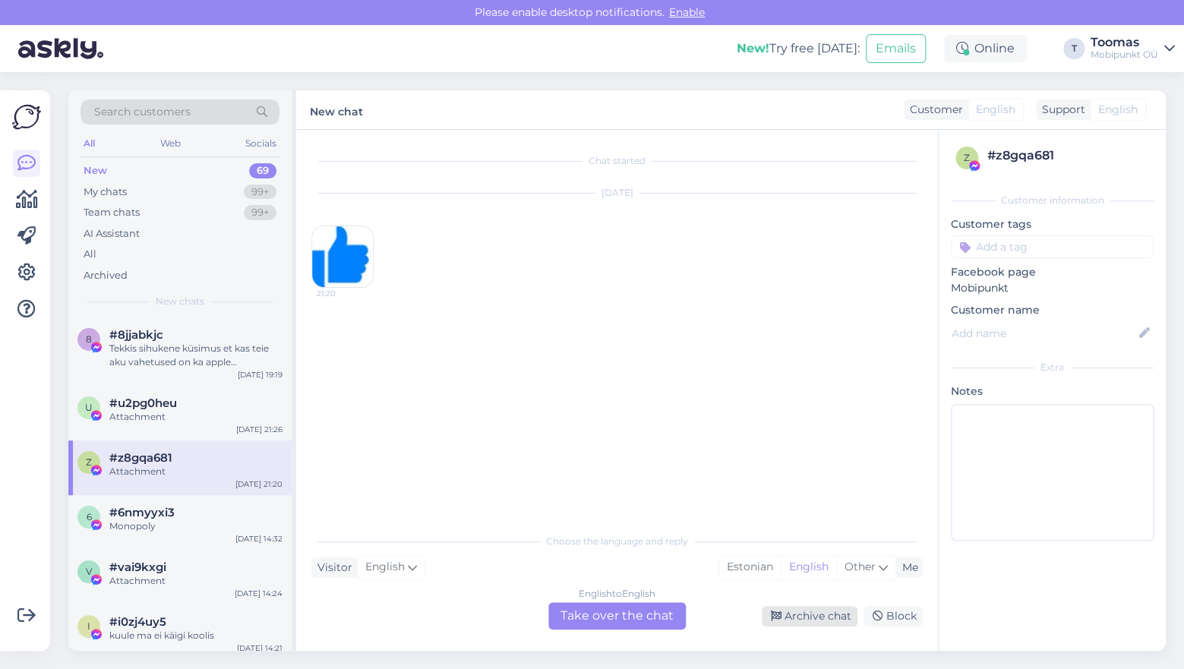
click at [788, 617] on div "Archive chat" at bounding box center [810, 616] width 96 height 21
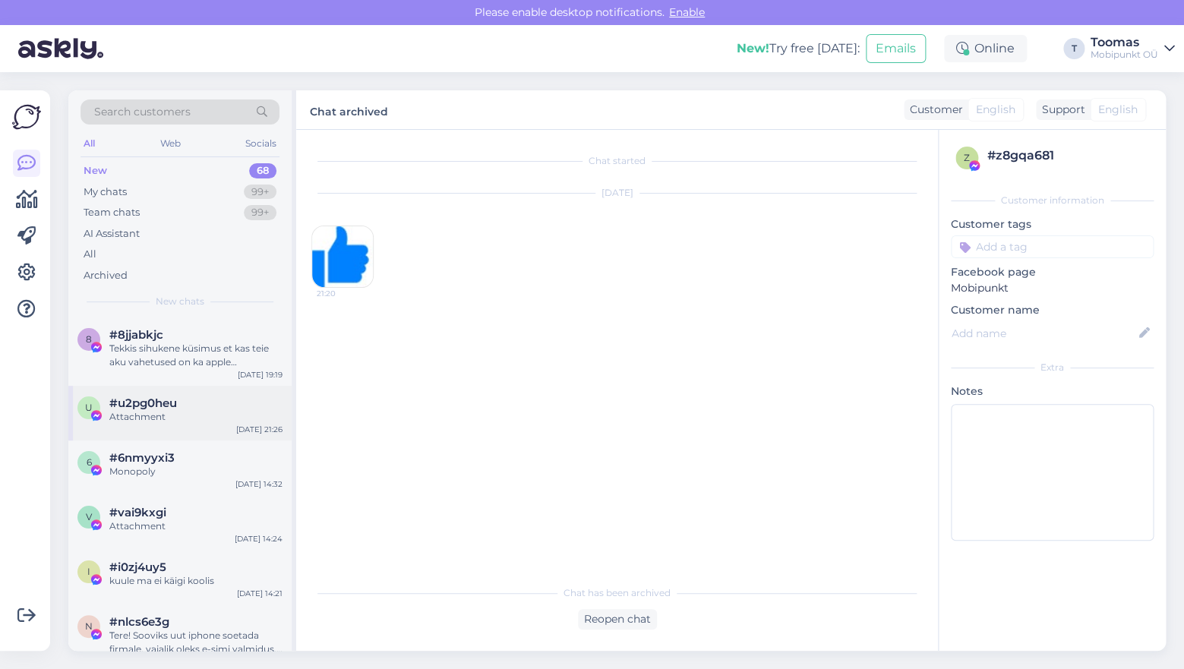
click at [208, 424] on div "u #u2pg0heu Attachment [DATE] 21:26" at bounding box center [179, 413] width 223 height 55
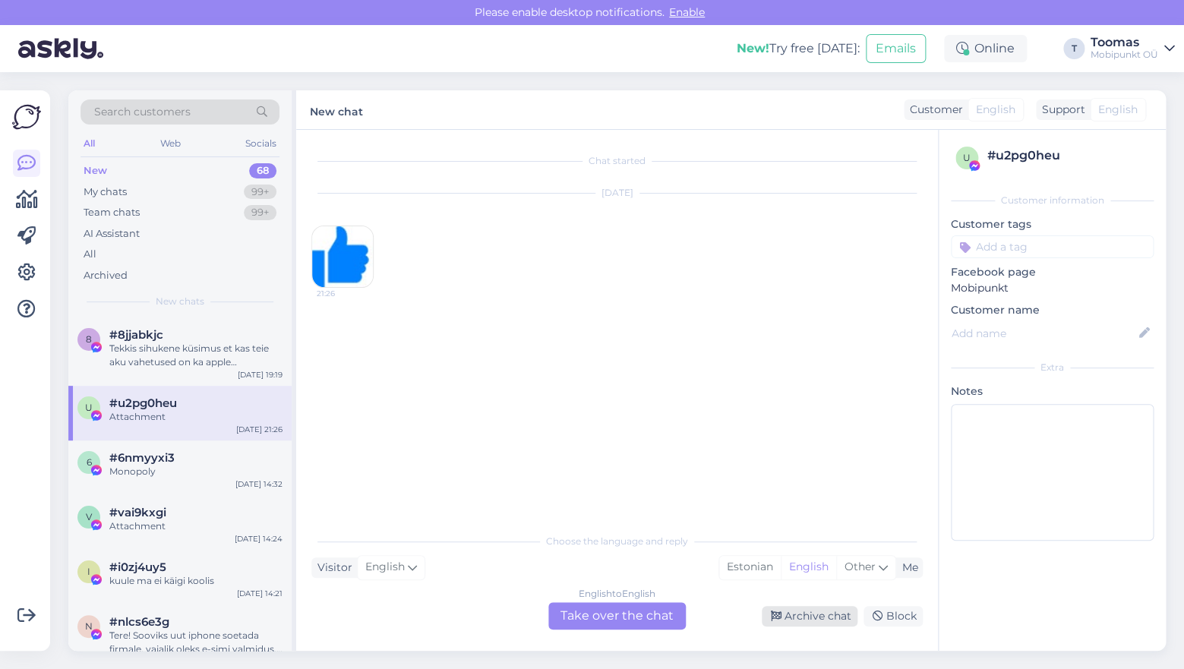
click at [803, 624] on div "Archive chat" at bounding box center [810, 616] width 96 height 21
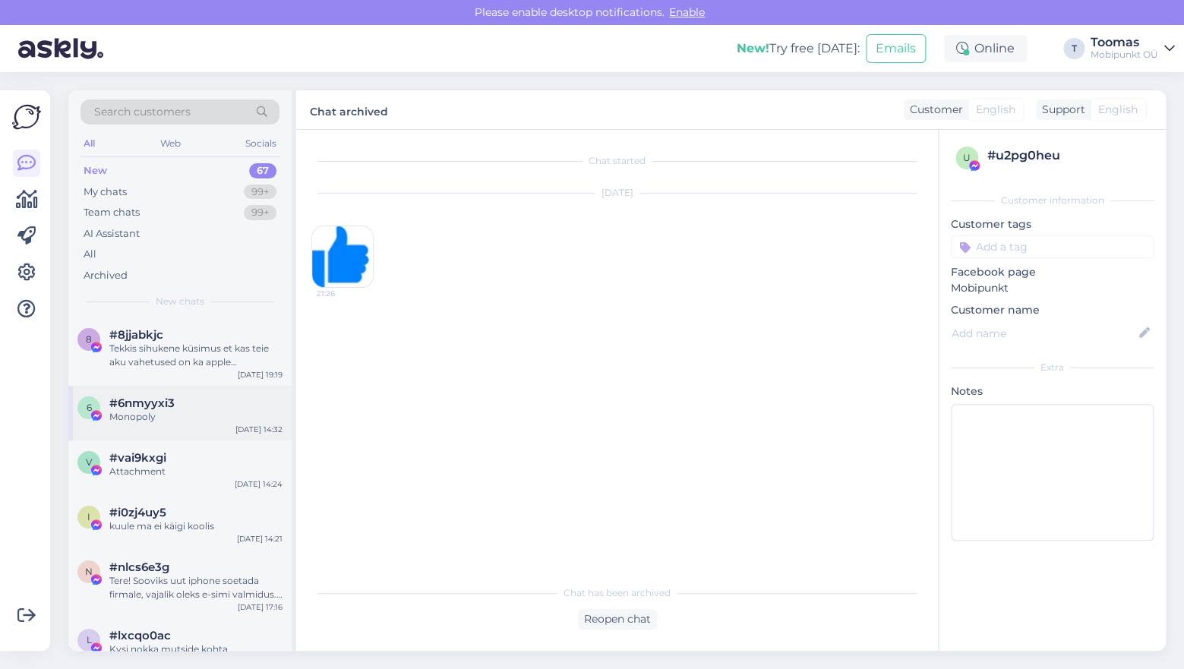
click at [182, 423] on div "Monopoly" at bounding box center [195, 417] width 173 height 14
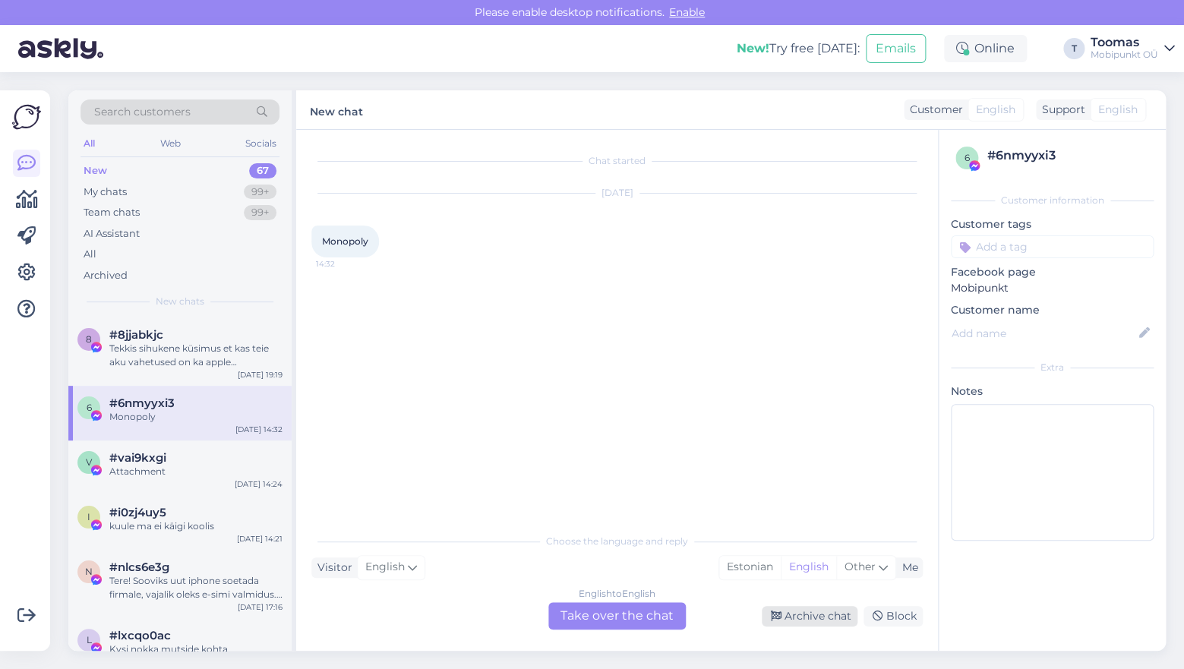
click at [801, 611] on div "Archive chat" at bounding box center [810, 616] width 96 height 21
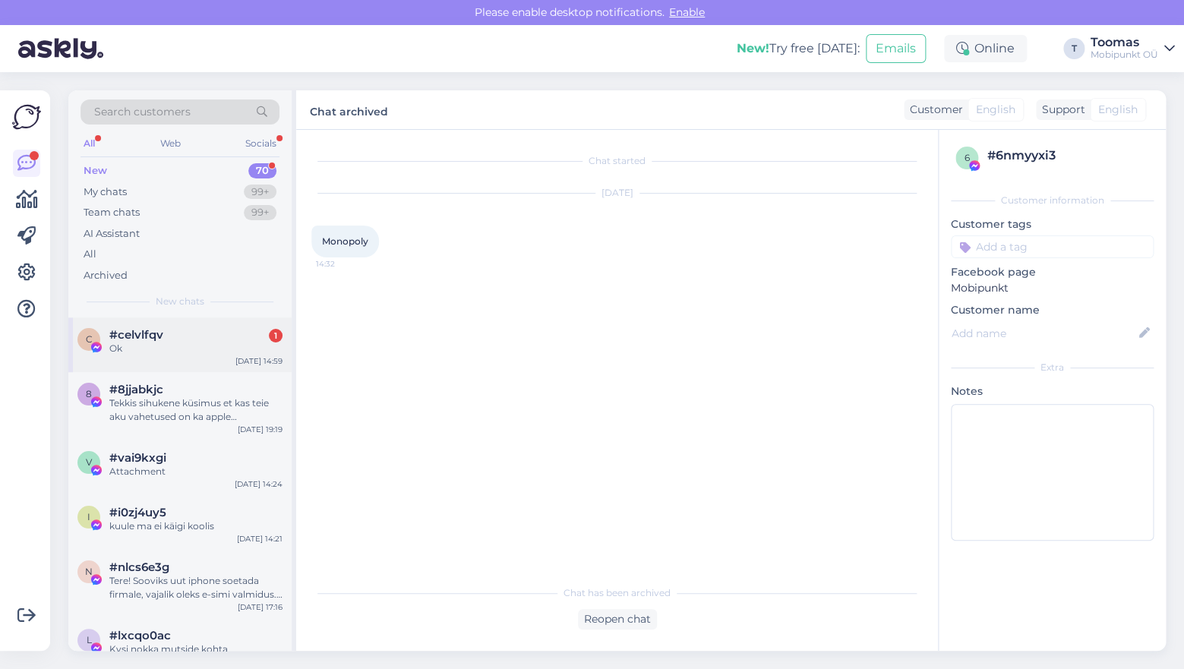
click at [156, 348] on div "Ok" at bounding box center [195, 349] width 173 height 14
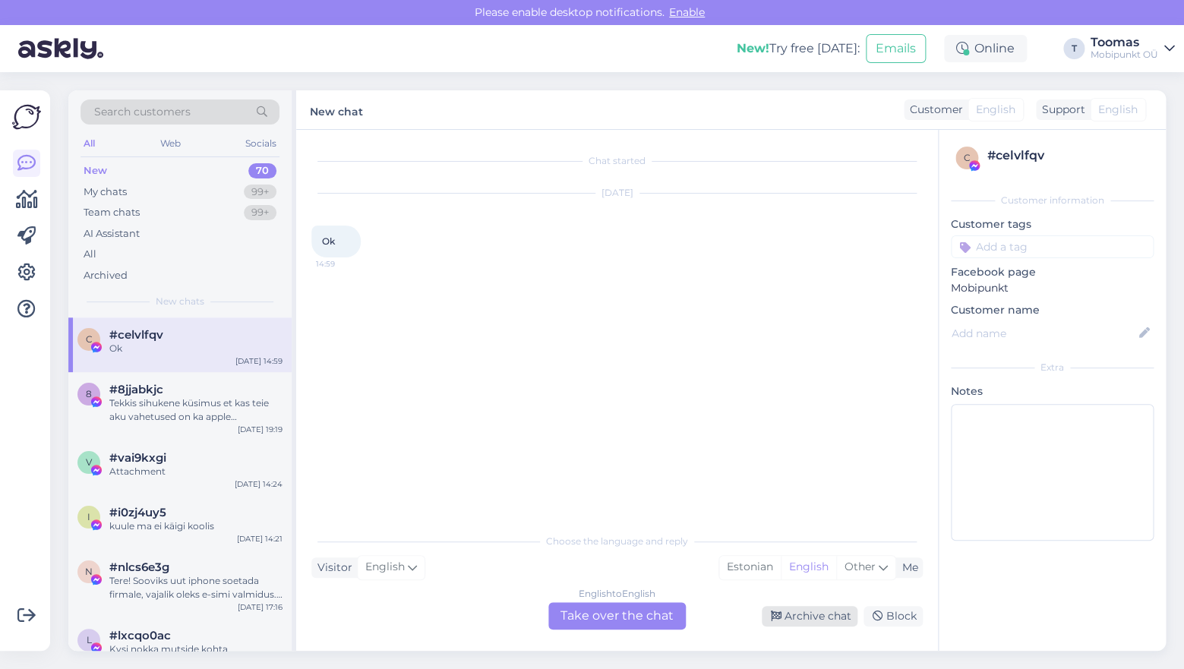
click at [796, 611] on div "Archive chat" at bounding box center [810, 616] width 96 height 21
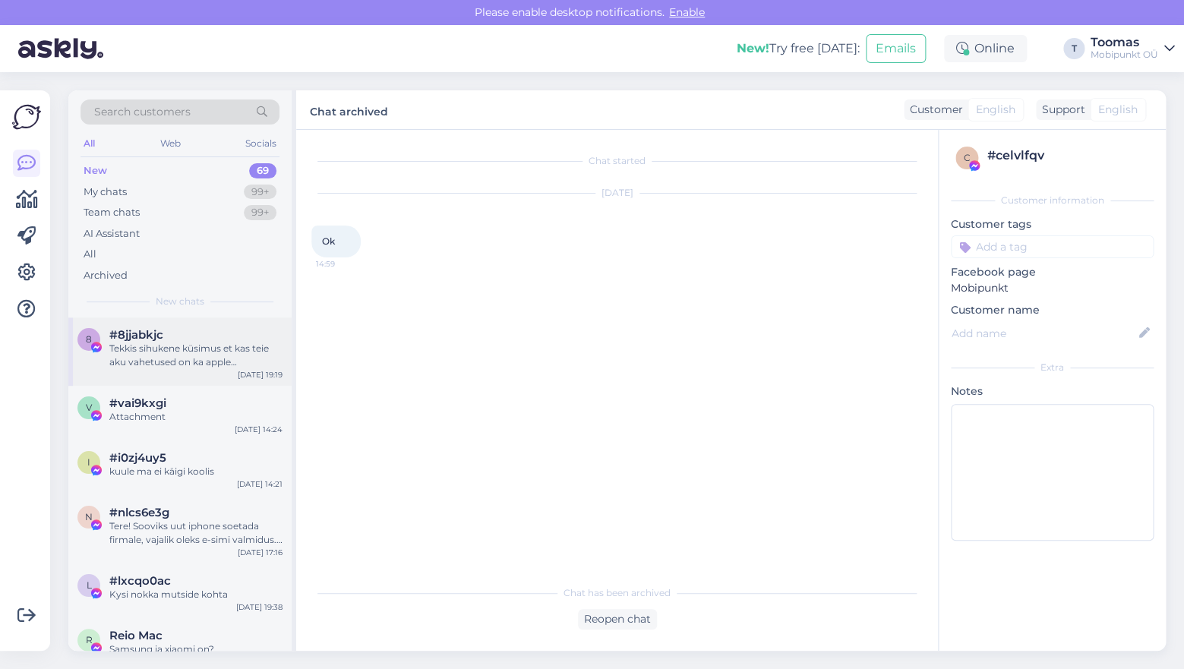
click at [194, 346] on div "Tekkis sihukene küsimus et kas teie aku vahetused on ka apple tahvelarvutitele …" at bounding box center [195, 355] width 173 height 27
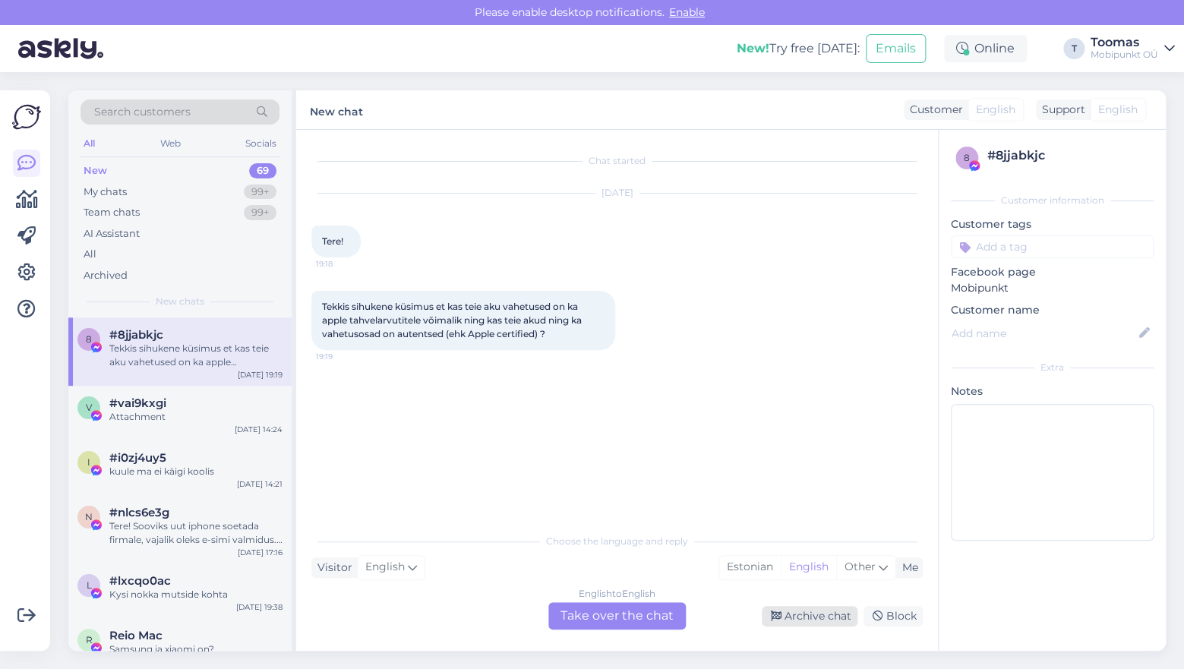
click at [790, 608] on div "Archive chat" at bounding box center [810, 616] width 96 height 21
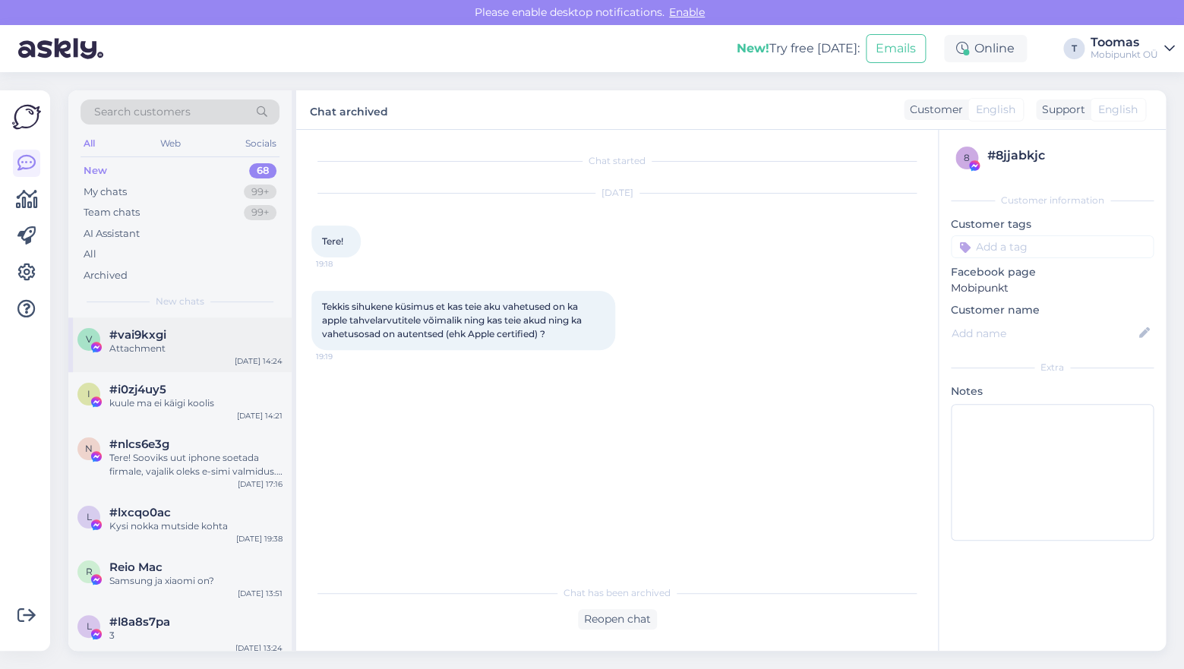
click at [239, 352] on div "Attachment" at bounding box center [195, 349] width 173 height 14
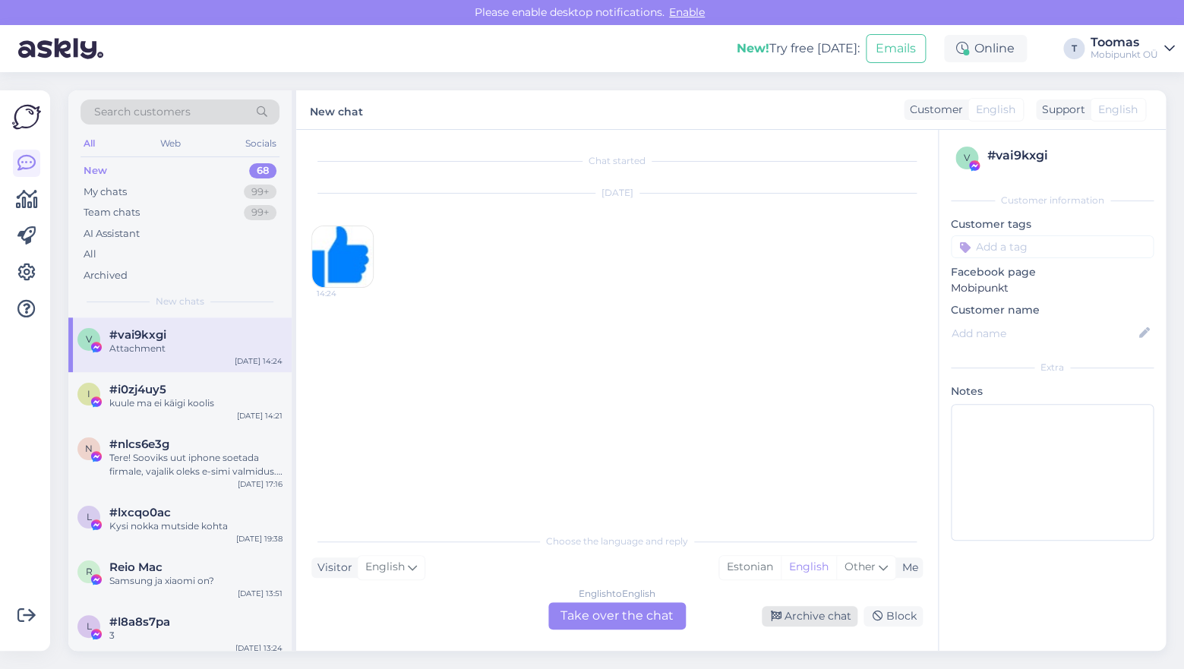
click at [787, 613] on div "Archive chat" at bounding box center [810, 616] width 96 height 21
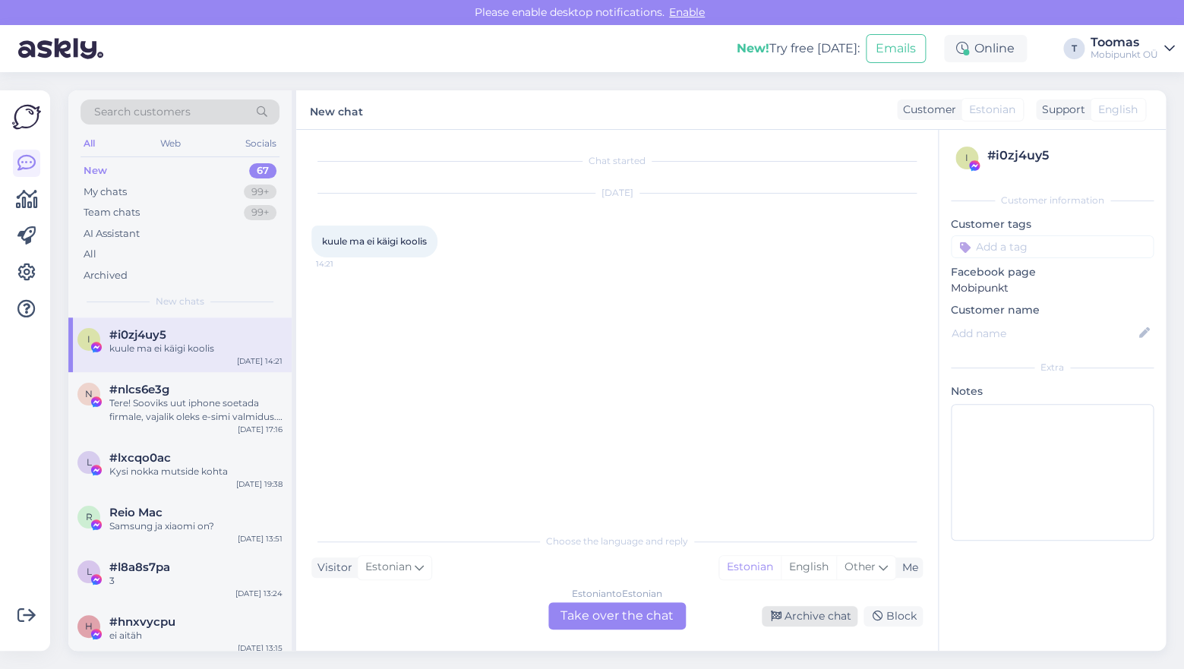
click at [777, 615] on icon at bounding box center [776, 616] width 11 height 11
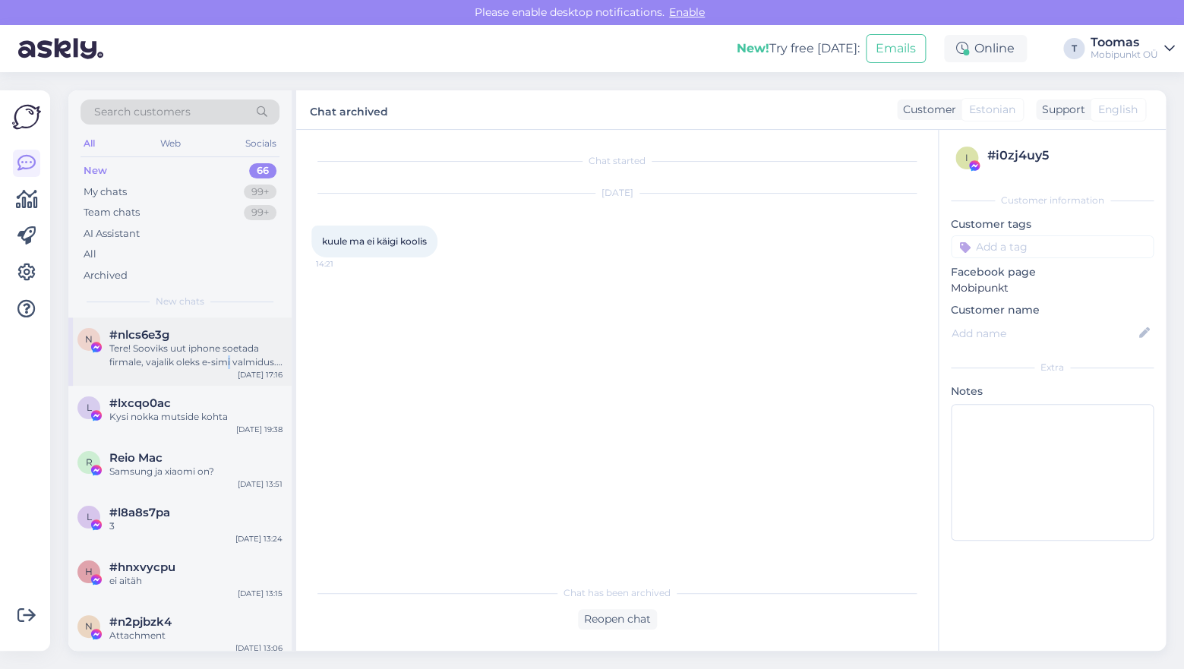
click at [229, 368] on div "Tere! Sooviks uut iphone soetada firmale, vajalik oleks e-simi valmidus. Millis…" at bounding box center [195, 355] width 173 height 27
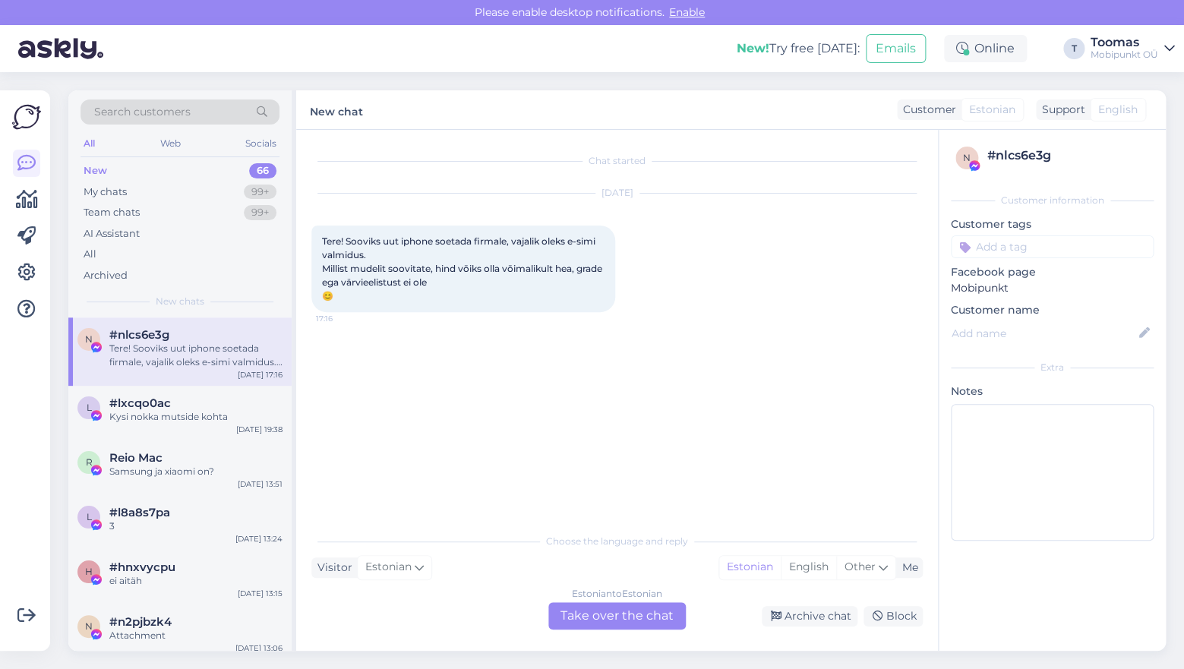
click at [839, 628] on div "Estonian to Estonian Take over the chat Archive chat Block" at bounding box center [616, 615] width 611 height 27
click at [827, 622] on div "Archive chat" at bounding box center [810, 616] width 96 height 21
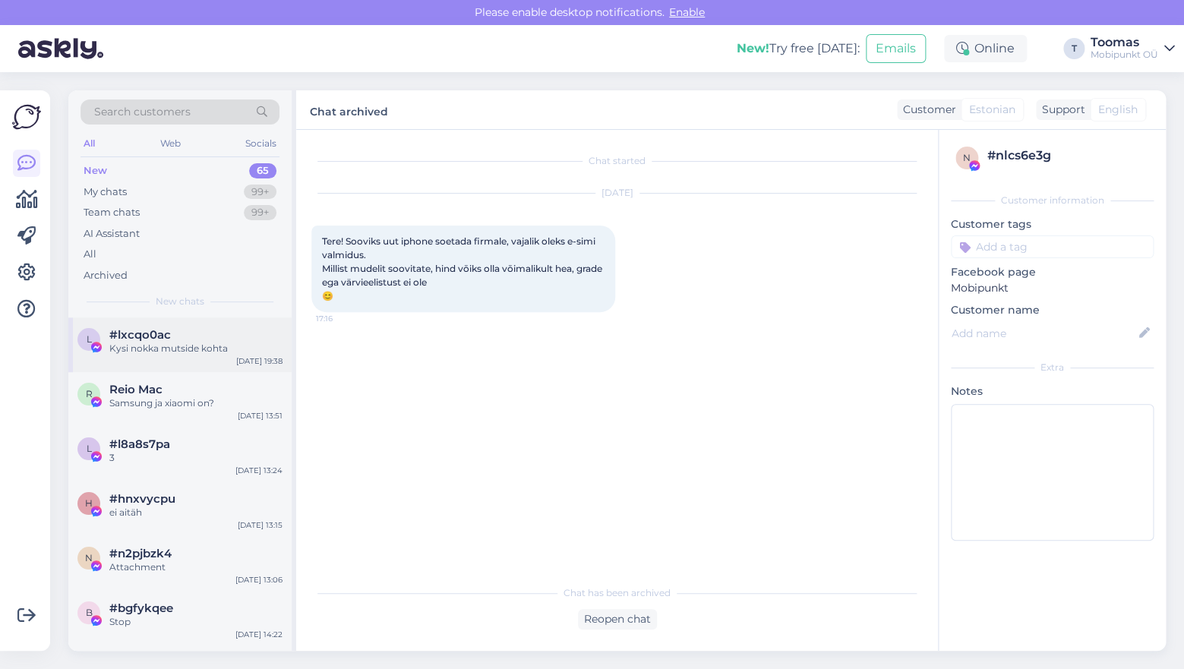
click at [175, 349] on div "Kysi nokka mutside kohta" at bounding box center [195, 349] width 173 height 14
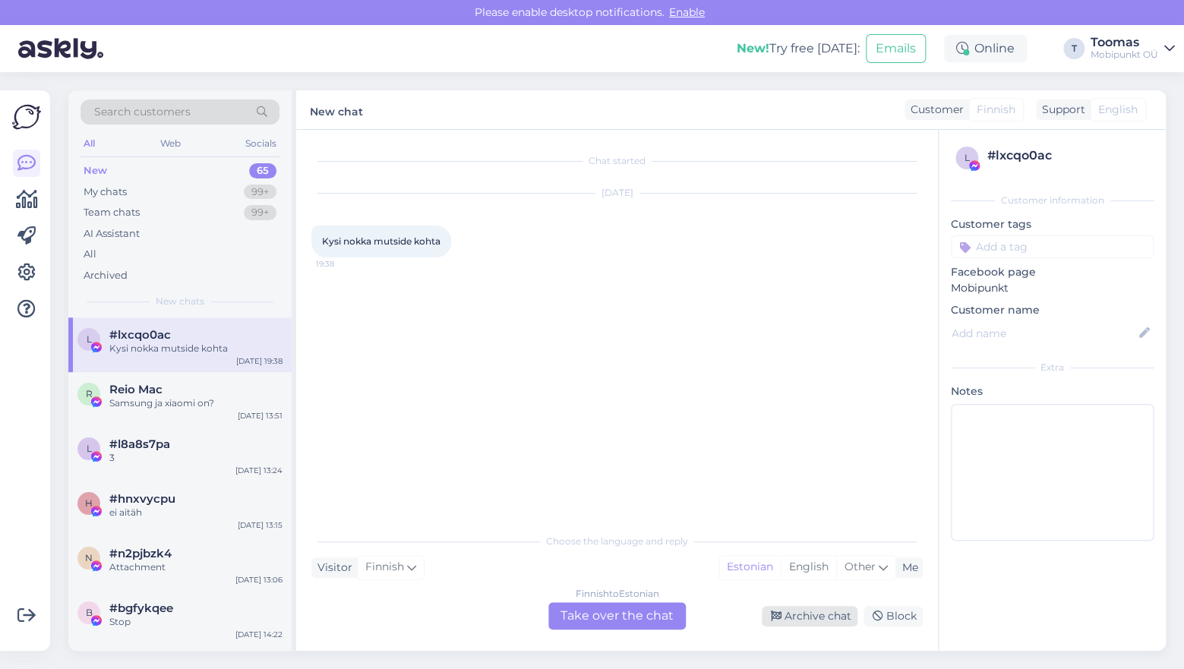
click at [819, 610] on div "Archive chat" at bounding box center [810, 616] width 96 height 21
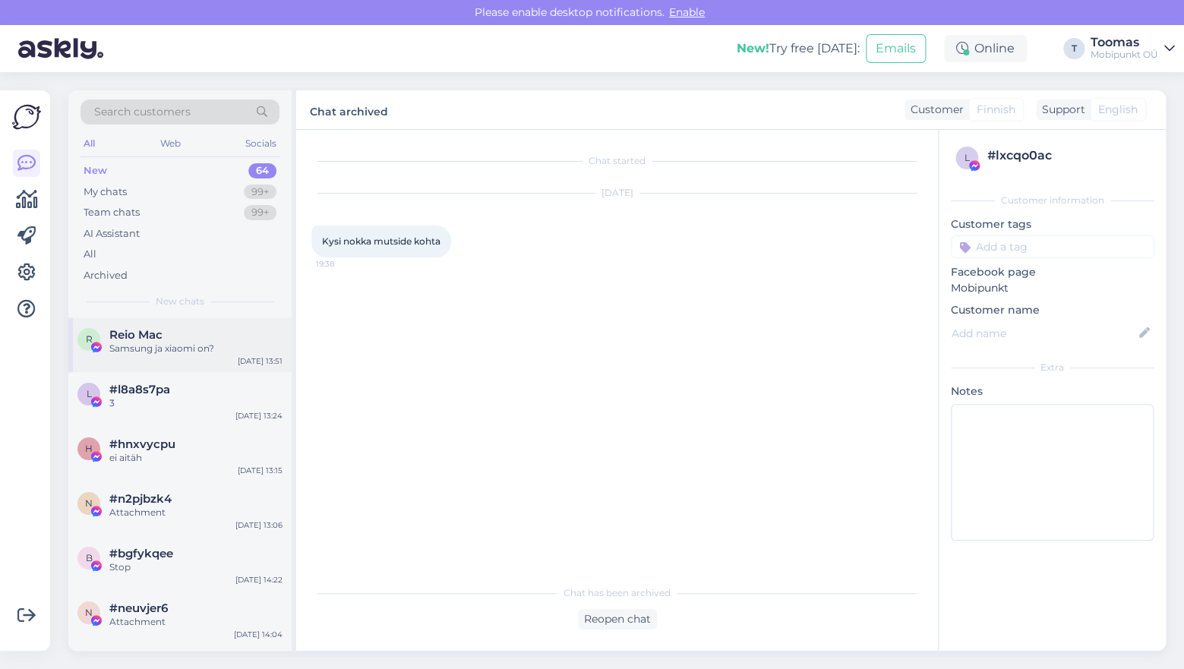
click at [191, 330] on div "Reio Mac" at bounding box center [195, 335] width 173 height 14
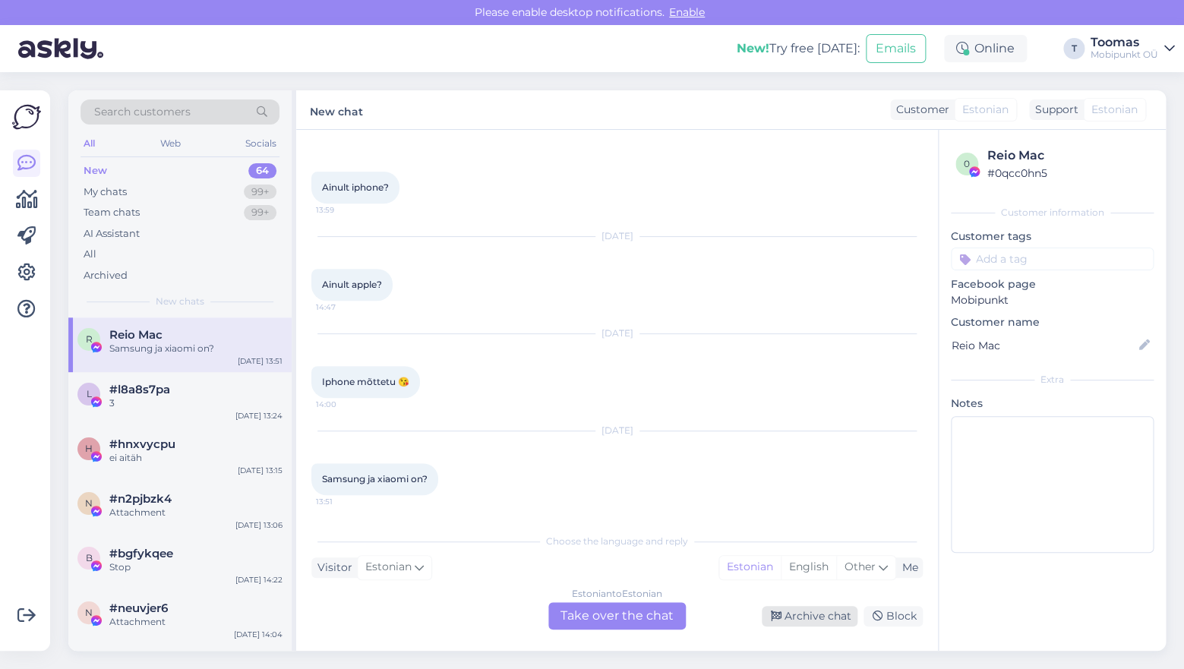
click at [805, 618] on div "Archive chat" at bounding box center [810, 616] width 96 height 21
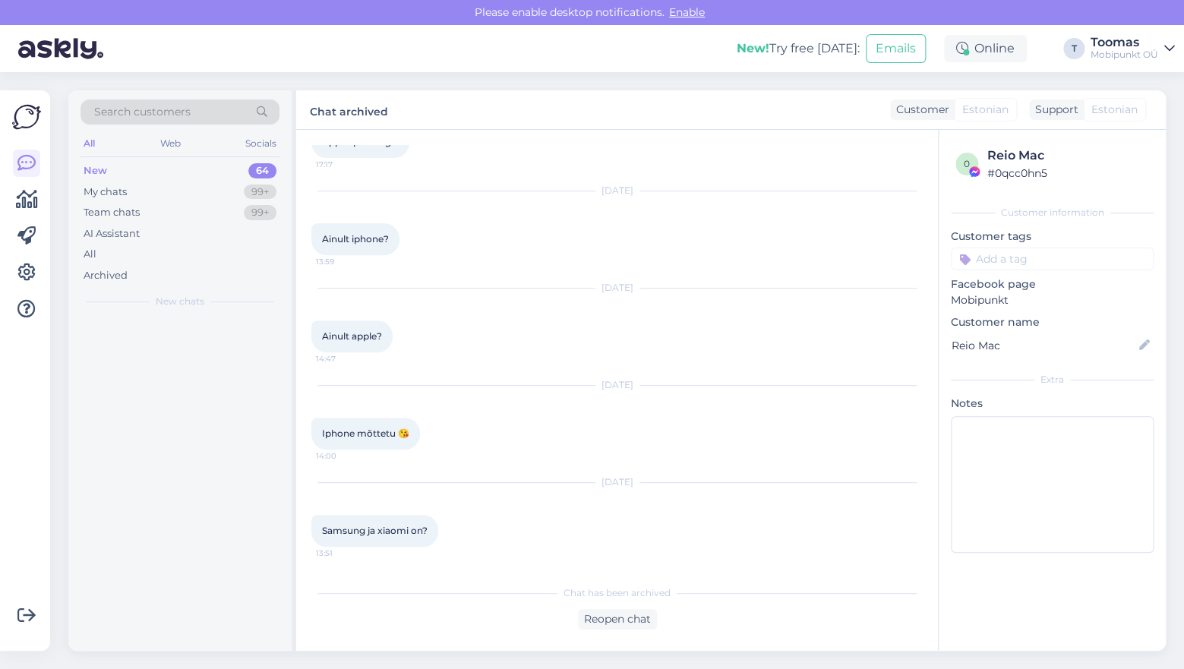
scroll to position [197, 0]
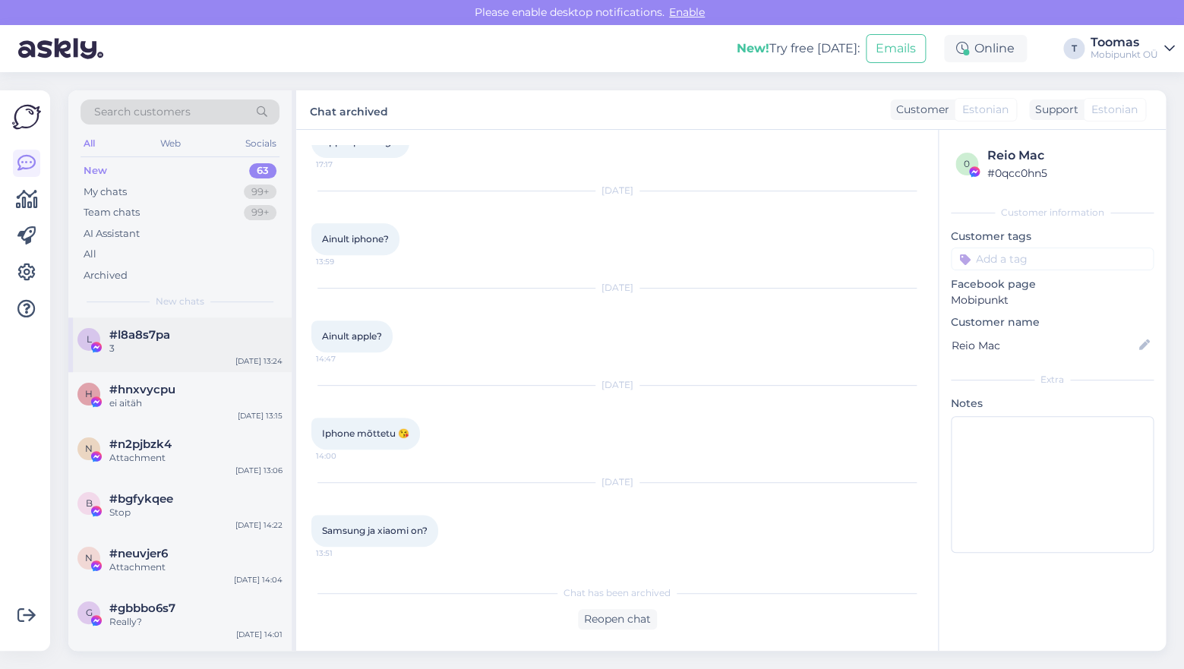
click at [182, 324] on div "l #l8a8s7pa 3 [DATE] 13:24" at bounding box center [179, 345] width 223 height 55
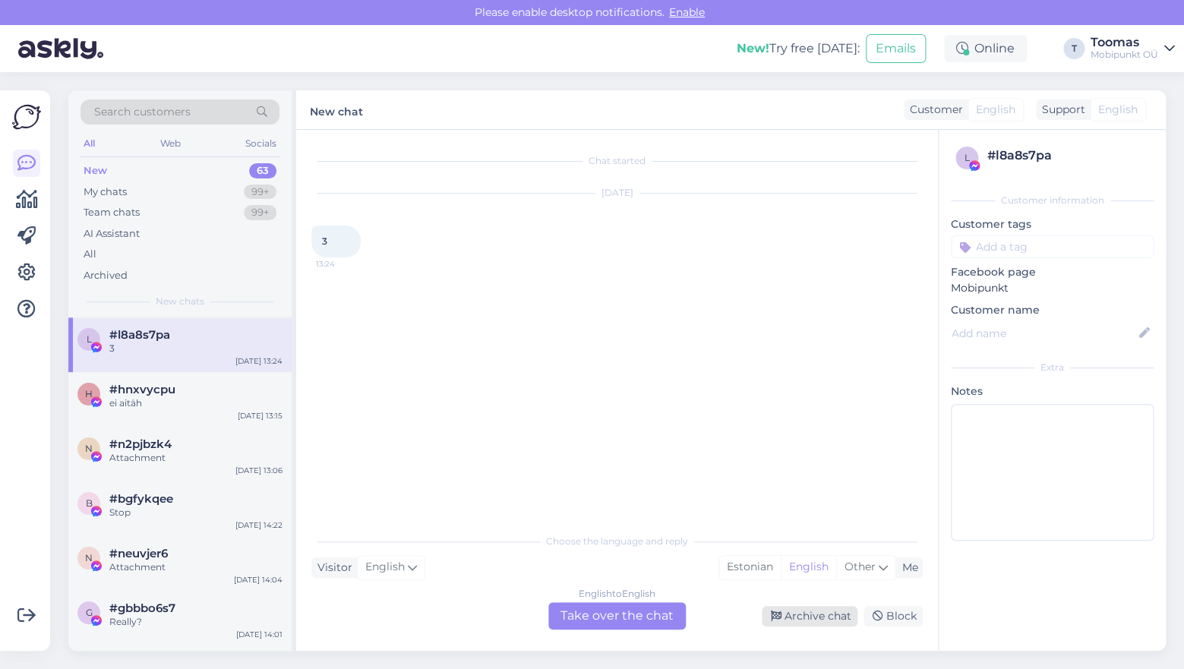
click at [812, 620] on div "Archive chat" at bounding box center [810, 616] width 96 height 21
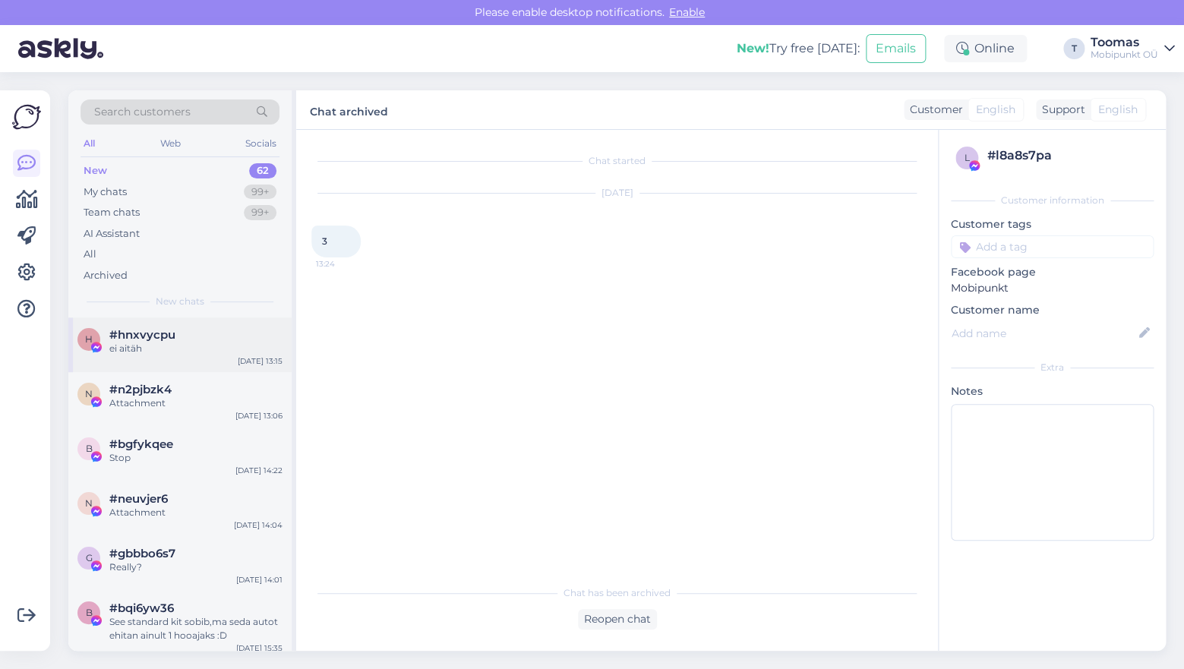
click at [202, 359] on div "h #hnxvycpu ei aitäh [DATE] 13:15" at bounding box center [179, 345] width 223 height 55
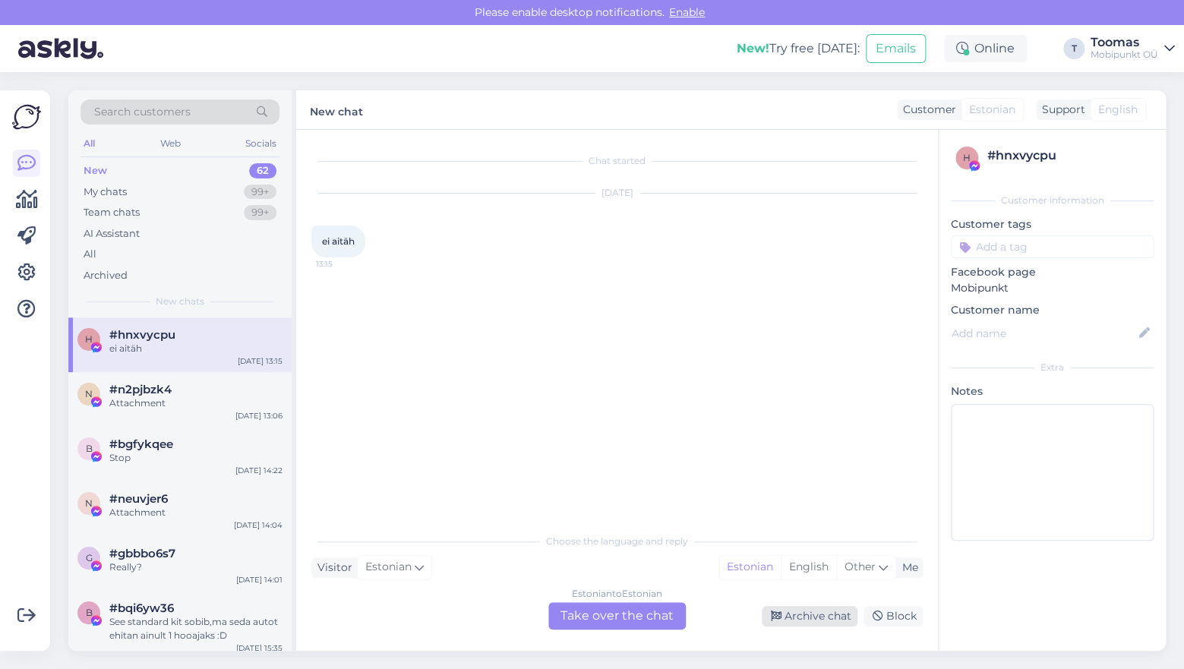
click at [804, 621] on div "Archive chat" at bounding box center [810, 616] width 96 height 21
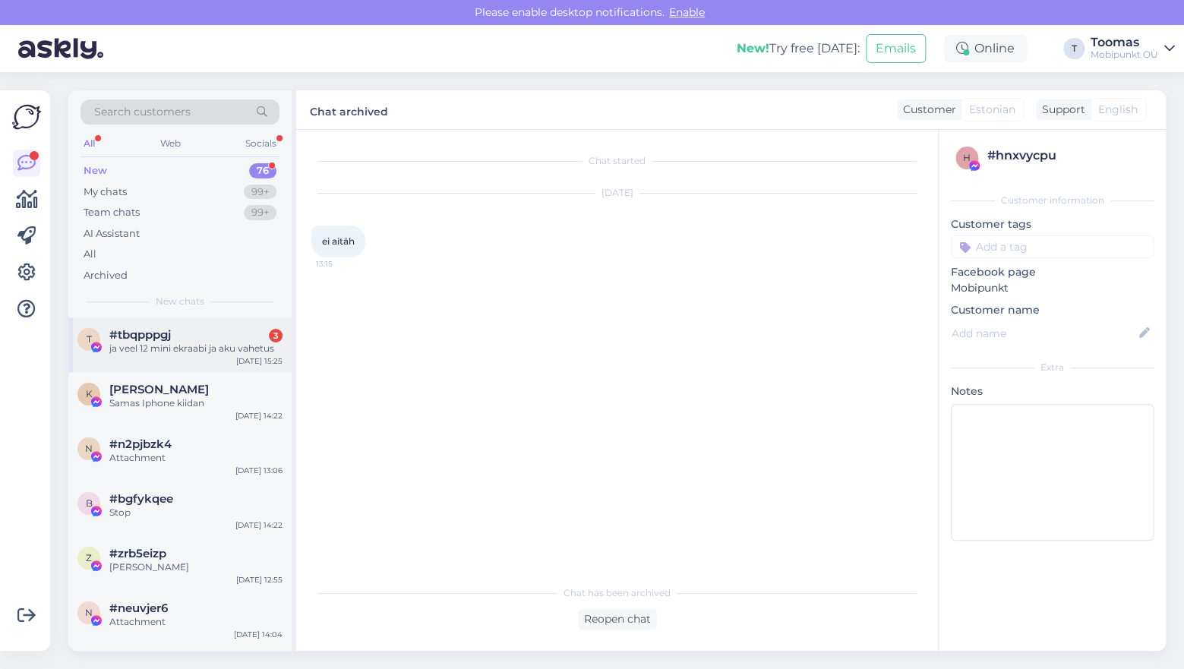
click at [155, 354] on div "ja veel 12 mini ekraabi ja aku vahetus" at bounding box center [195, 349] width 173 height 14
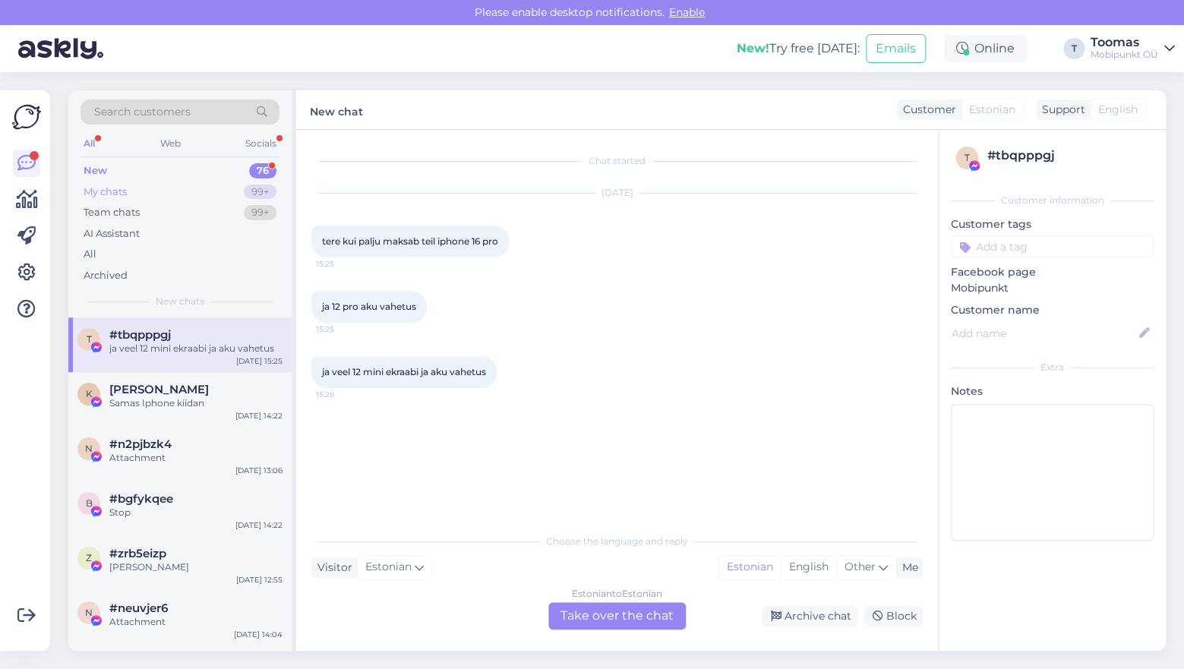
click at [199, 184] on div "My chats 99+" at bounding box center [180, 192] width 199 height 21
